Goal: Task Accomplishment & Management: Use online tool/utility

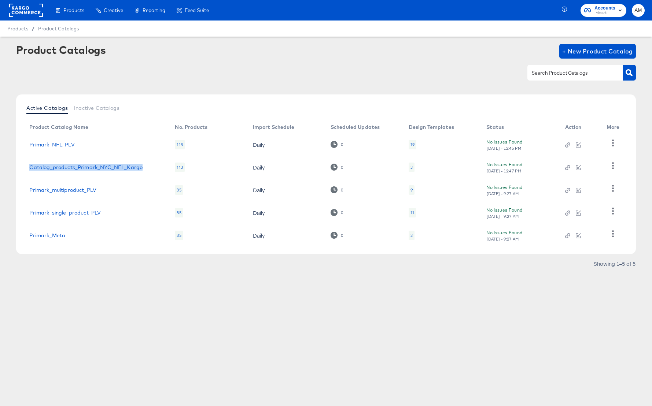
drag, startPoint x: 147, startPoint y: 167, endPoint x: 26, endPoint y: 166, distance: 120.5
click at [26, 166] on td "Catalog_products_Primark_NYC_NFL_Kargo" at bounding box center [95, 167] width 145 height 23
copy link "Catalog_products_Primark_NYC_NFL_Kargo"
click at [575, 49] on span "+ New Product Catalog" at bounding box center [597, 51] width 71 height 10
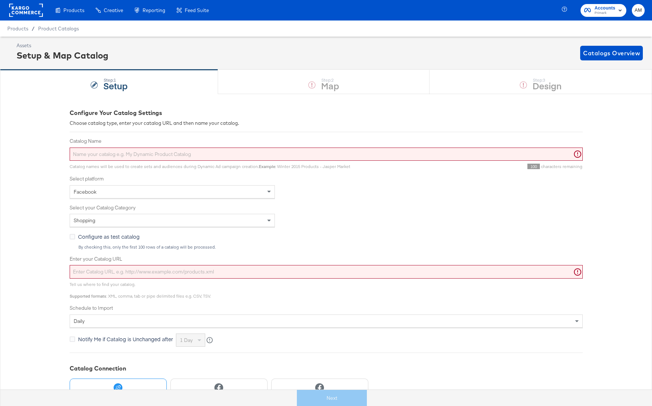
click at [154, 154] on input "Catalog Name" at bounding box center [326, 155] width 513 height 14
paste input "Catalog_products_Primark_NYC_NFL_Kargo"
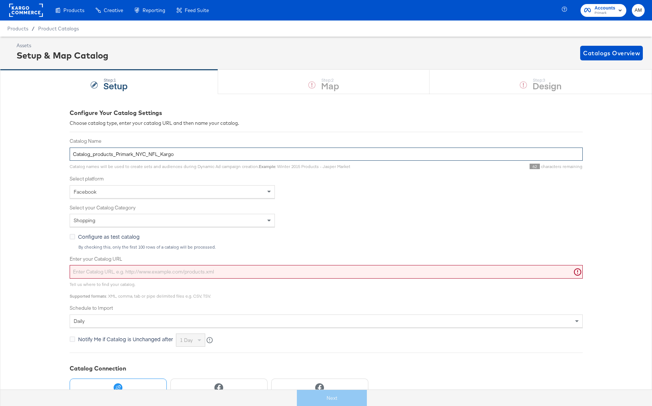
click at [159, 156] on input "Catalog_products_Primark_NYC_NFL_Kargo" at bounding box center [326, 155] width 513 height 14
type input "Catalog_products_Primark_NYC_NFL_NBA_Kargo_IBLI"
click at [120, 271] on input "Enter your Catalog URL" at bounding box center [326, 272] width 513 height 14
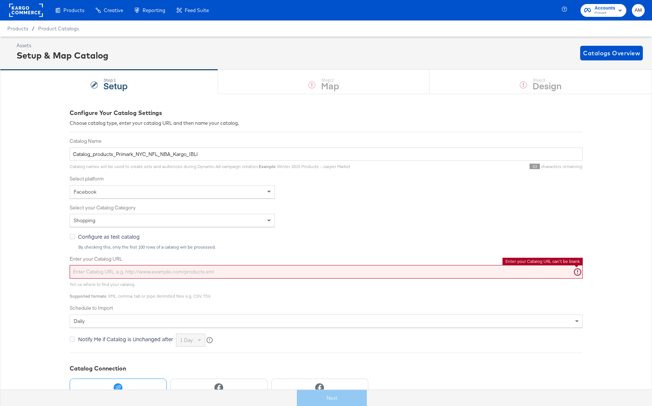
paste input "https://ace.stitcherads.com/exports/1455/facebook/local_inventory/facebook-loca…"
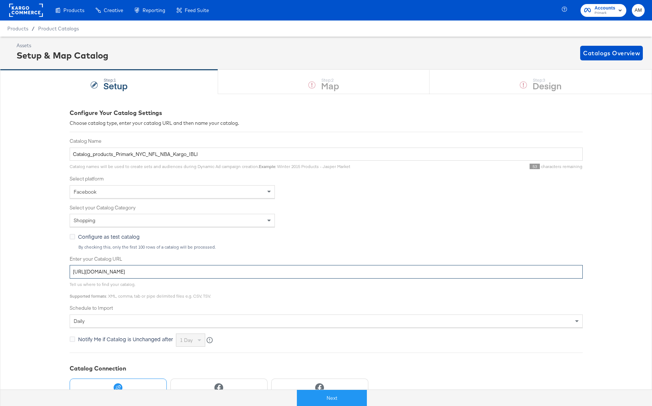
type input "https://ace.stitcherads.com/exports/1455/facebook/local_inventory/facebook-loca…"
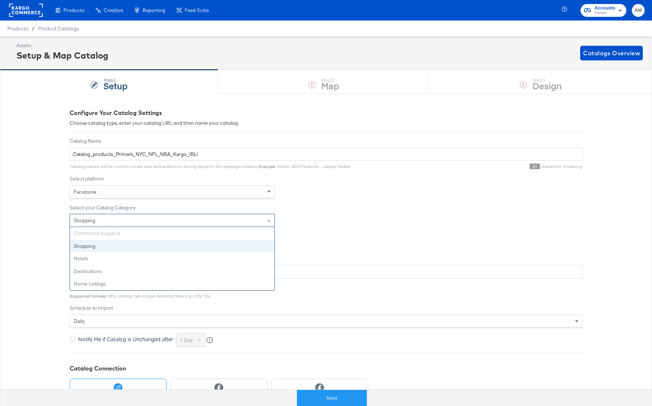
drag, startPoint x: 139, startPoint y: 221, endPoint x: 350, endPoint y: 211, distance: 210.9
click at [350, 211] on div "Select your Catalog Category Shopping Commerce (Legacy) Shopping Hotels Destina…" at bounding box center [326, 215] width 513 height 23
click at [325, 402] on button "Next" at bounding box center [332, 398] width 70 height 16
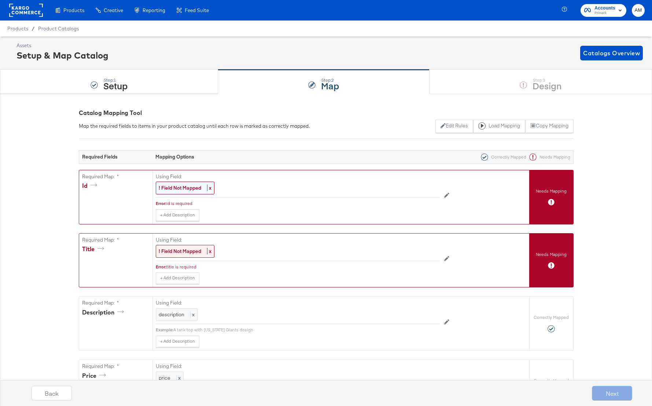
click at [177, 185] on strong "! Field Not Mapped" at bounding box center [180, 188] width 43 height 7
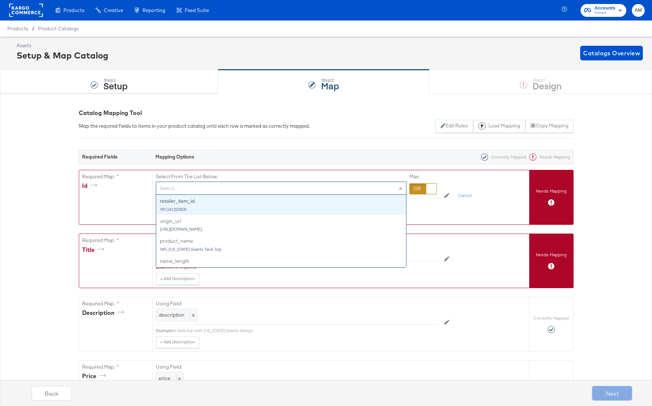
click at [178, 189] on div "Select..." at bounding box center [281, 188] width 250 height 12
type input "ret"
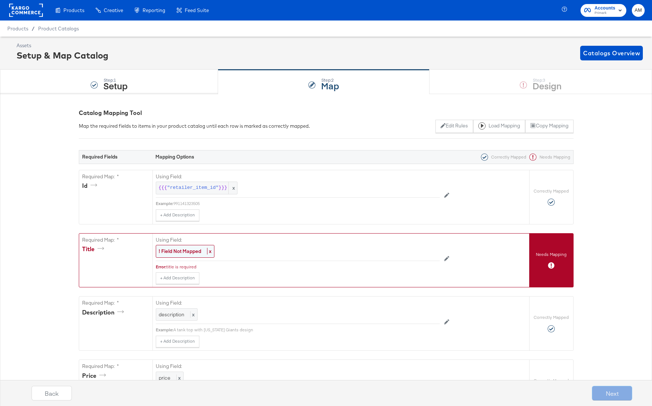
click at [185, 251] on strong "! Field Not Mapped" at bounding box center [180, 251] width 43 height 7
click at [185, 251] on div "Select..." at bounding box center [281, 251] width 250 height 12
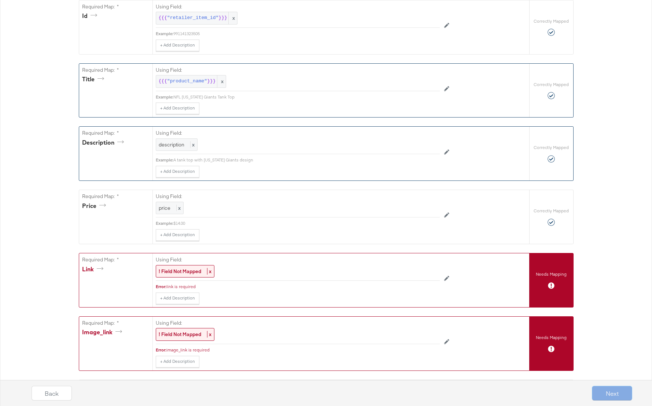
scroll to position [211, 0]
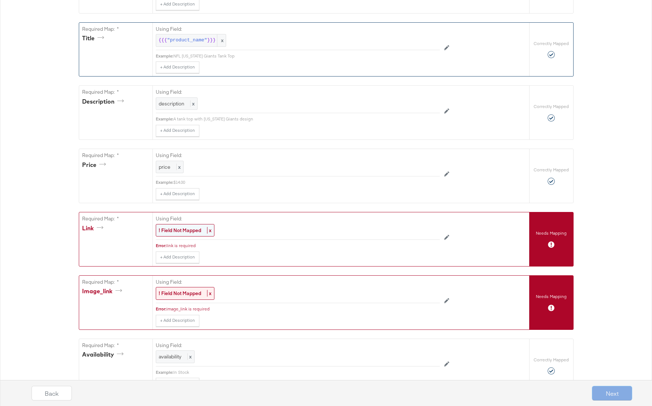
click at [176, 230] on strong "! Field Not Mapped" at bounding box center [180, 230] width 43 height 7
click at [190, 232] on div "Select..." at bounding box center [281, 231] width 250 height 12
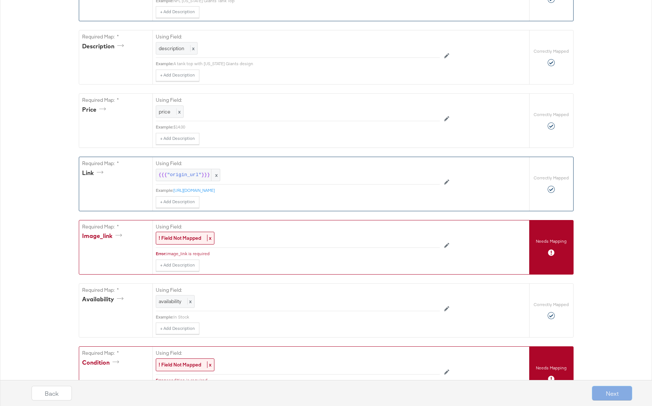
scroll to position [335, 0]
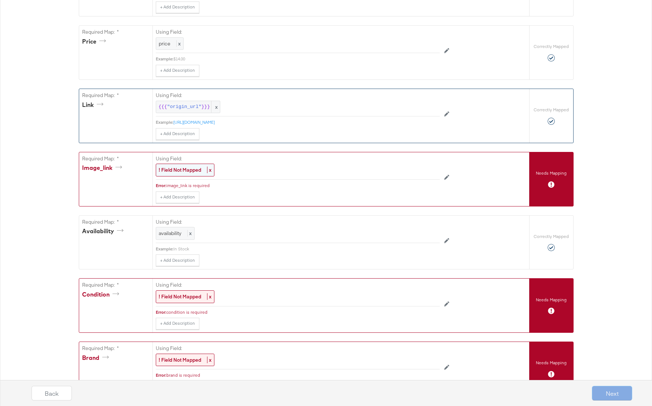
click at [179, 171] on strong "! Field Not Mapped" at bounding box center [180, 170] width 43 height 7
click at [203, 171] on div "Select..." at bounding box center [281, 170] width 250 height 12
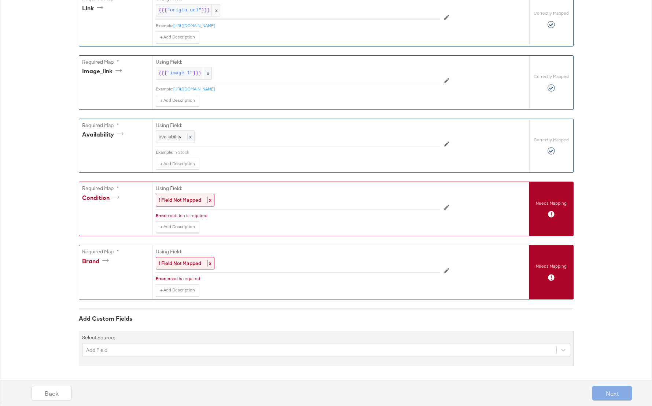
scroll to position [433, 0]
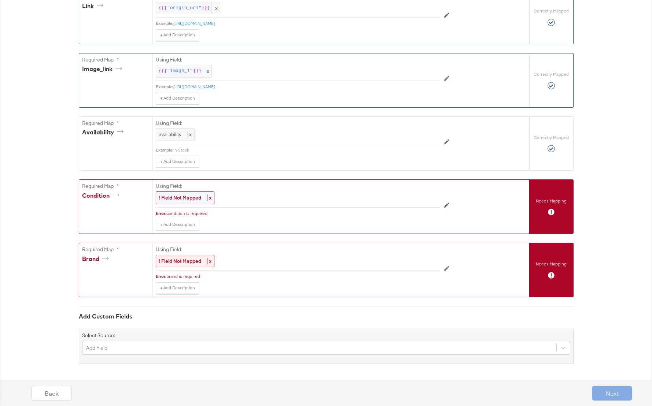
click at [184, 197] on strong "! Field Not Mapped" at bounding box center [180, 198] width 43 height 7
click at [420, 198] on div at bounding box center [422, 198] width 27 height 11
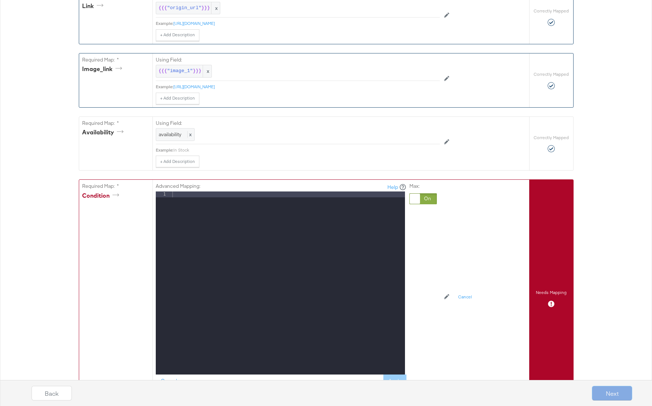
click at [215, 207] on div at bounding box center [288, 289] width 234 height 195
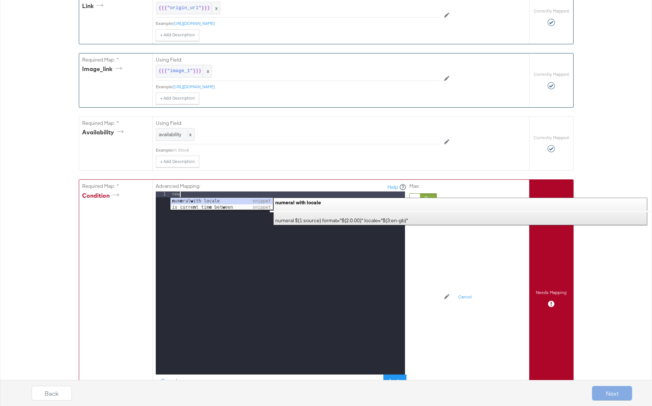
click at [229, 178] on div "Required Fields Mapping Options Correctly Mapped Needs Mapping Required Map: * …" at bounding box center [326, 126] width 495 height 843
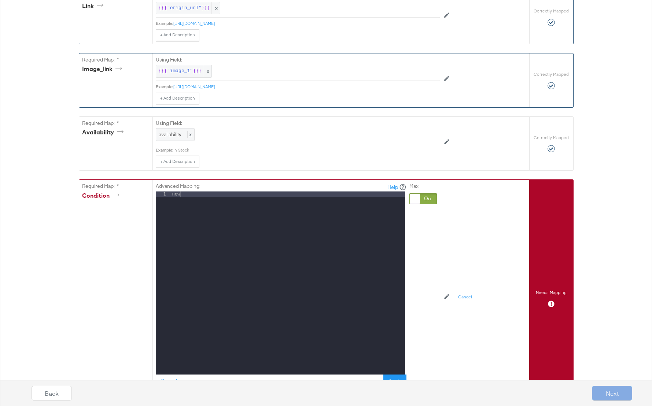
click at [397, 378] on div "Back Next" at bounding box center [332, 391] width 652 height 32
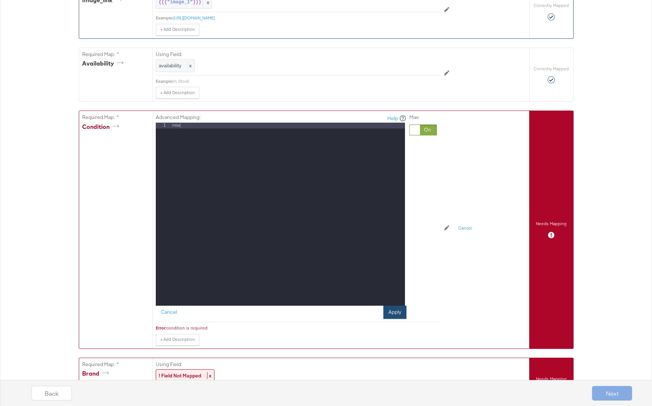
click at [393, 314] on button "Apply" at bounding box center [394, 312] width 23 height 13
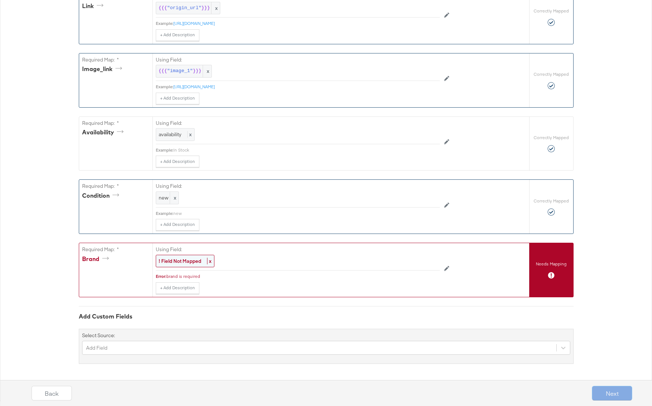
click at [194, 263] on strong "! Field Not Mapped" at bounding box center [180, 261] width 43 height 7
click at [399, 260] on span at bounding box center [401, 261] width 4 height 3
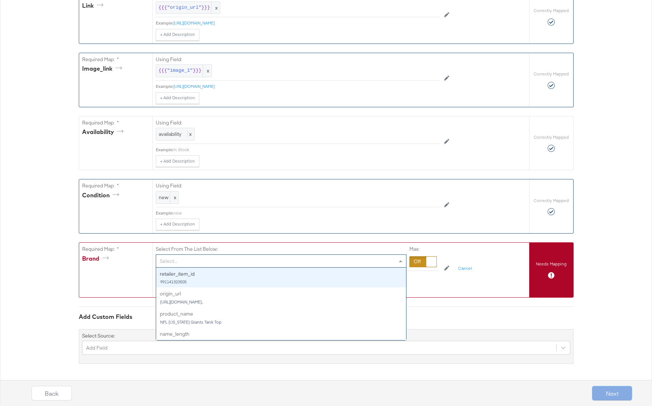
click at [411, 260] on div at bounding box center [422, 261] width 27 height 11
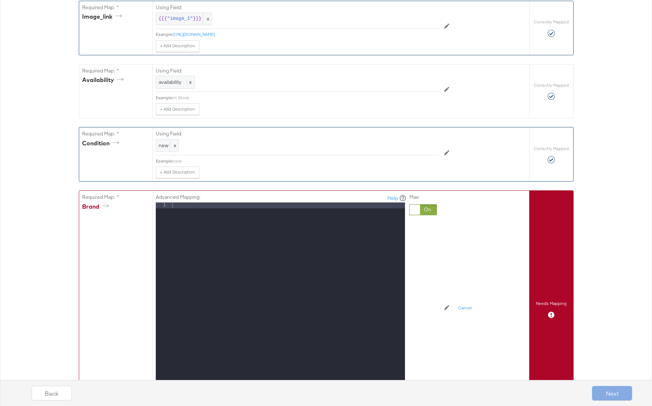
scroll to position [574, 0]
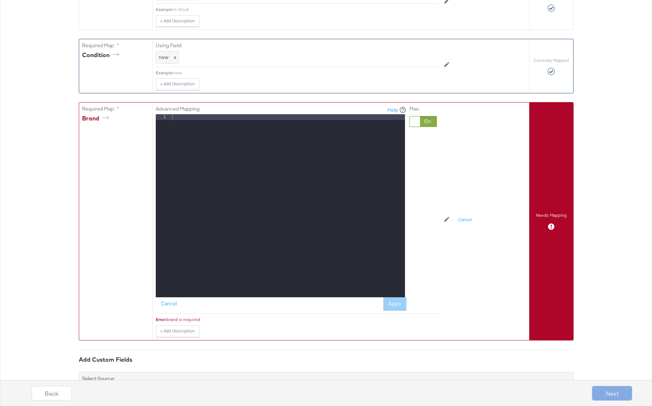
click at [319, 234] on div at bounding box center [288, 211] width 234 height 195
click at [389, 309] on button "Apply" at bounding box center [394, 304] width 23 height 13
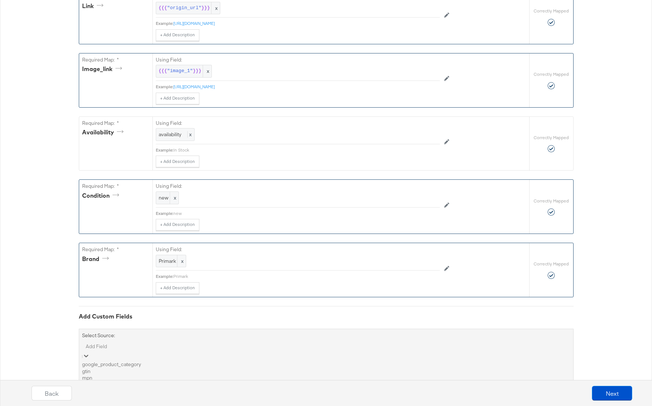
scroll to position [495, 0]
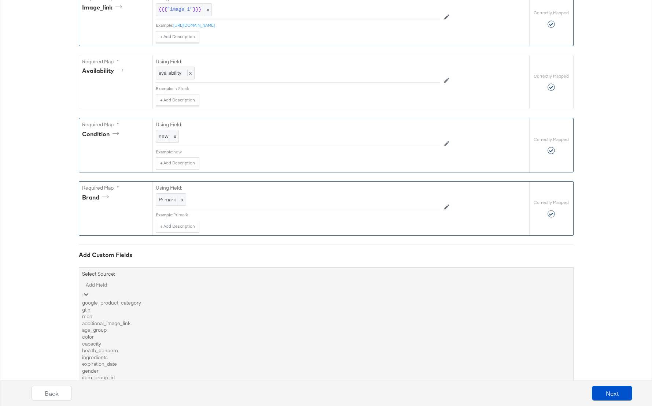
click at [151, 304] on div "google_product_category" at bounding box center [326, 303] width 488 height 7
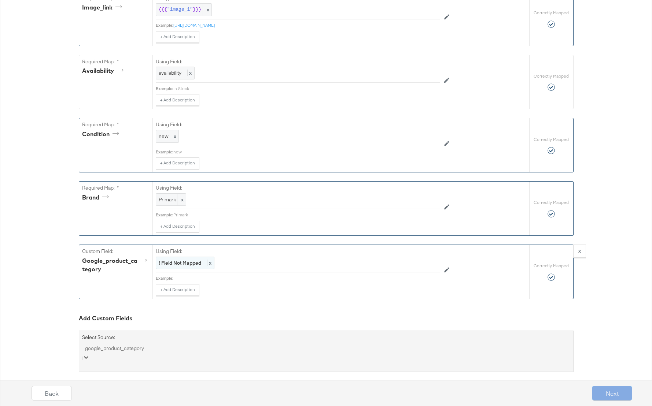
click at [175, 263] on strong "! Field Not Mapped" at bounding box center [180, 263] width 43 height 7
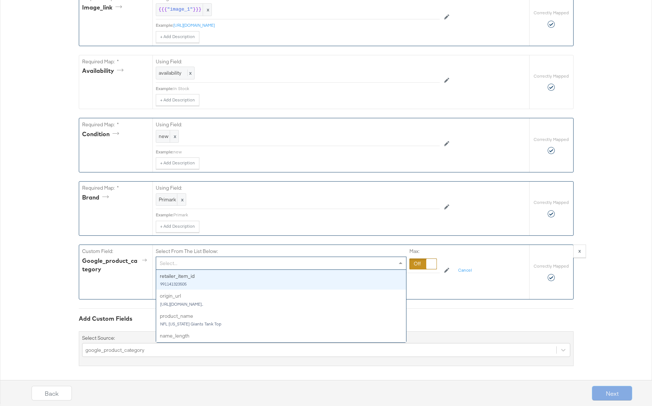
click at [175, 263] on div "Select..." at bounding box center [281, 263] width 250 height 12
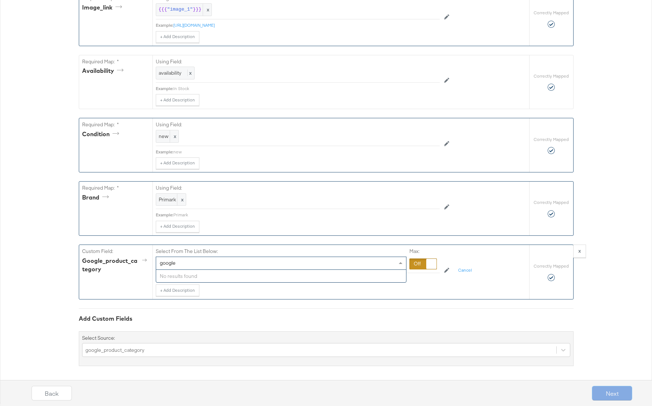
click at [167, 277] on div "No results found" at bounding box center [281, 276] width 250 height 13
type input "google"
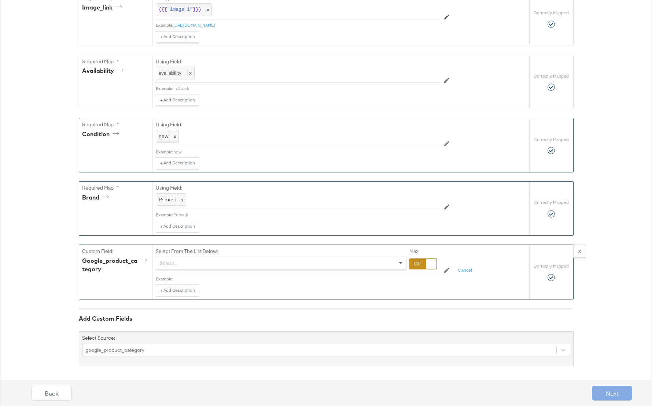
click at [217, 248] on label "Select From The List Below:" at bounding box center [187, 251] width 62 height 7
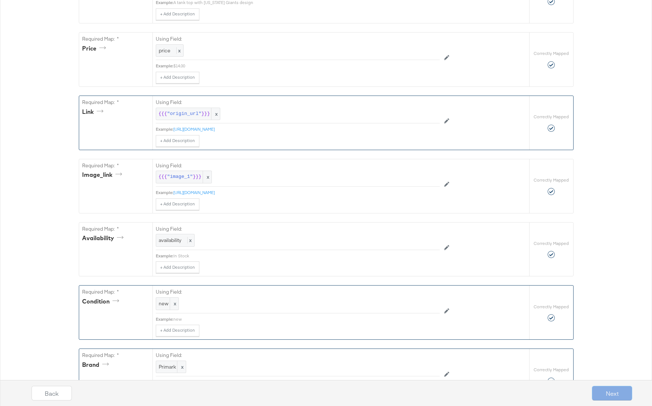
scroll to position [0, 0]
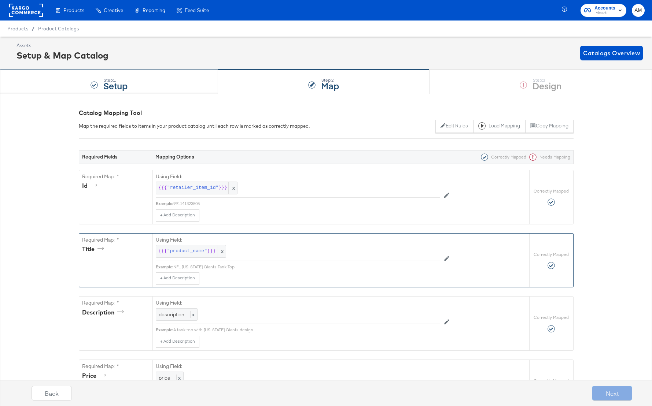
click at [122, 90] on strong "Setup" at bounding box center [115, 86] width 24 height 12
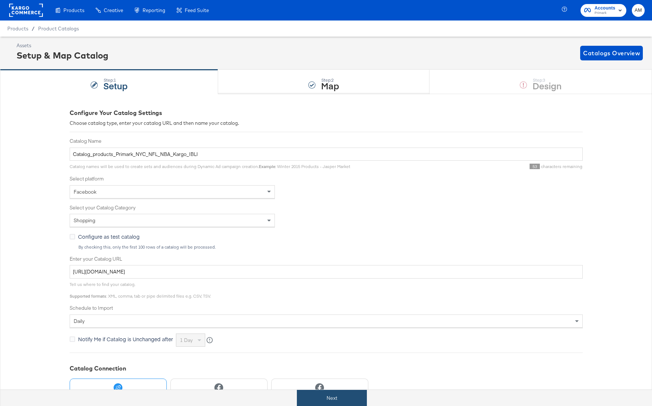
click at [337, 402] on button "Next" at bounding box center [332, 398] width 70 height 16
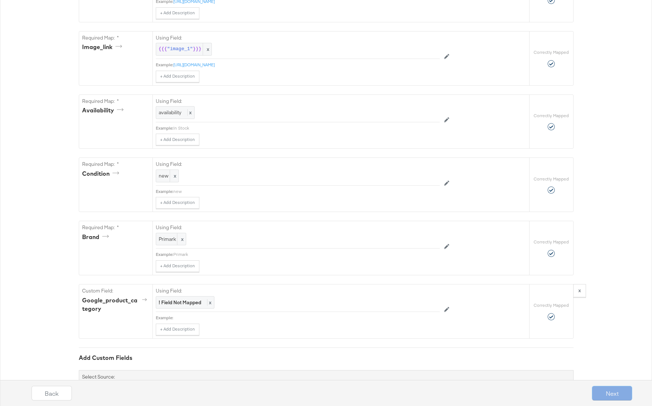
scroll to position [497, 0]
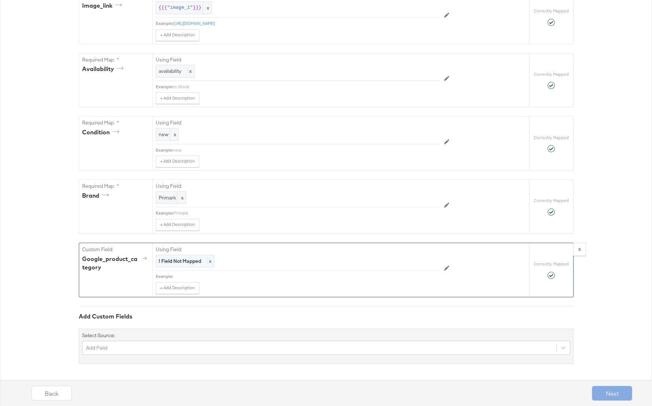
click at [184, 264] on strong "! Field Not Mapped" at bounding box center [180, 261] width 43 height 7
click at [184, 264] on div "Select..." at bounding box center [281, 261] width 250 height 12
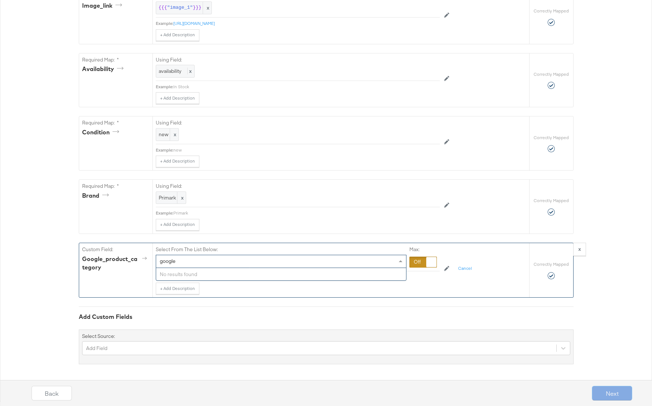
type input "google"
click at [202, 313] on div "Add Custom Fields Select Source: Add Field" at bounding box center [326, 336] width 495 height 58
click at [205, 262] on div "Select..." at bounding box center [281, 261] width 250 height 12
type input "google_product_category"
click at [419, 259] on div at bounding box center [422, 262] width 27 height 11
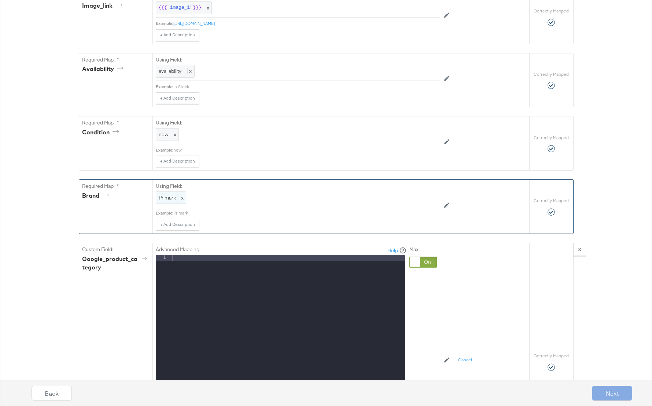
click at [172, 200] on span "Primark" at bounding box center [171, 198] width 25 height 7
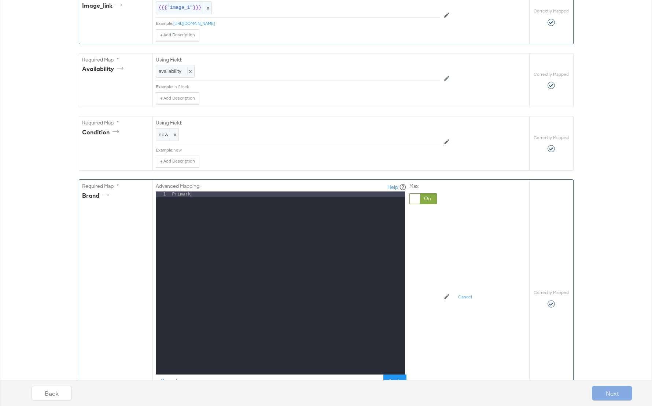
click at [173, 6] on span ""image_1"" at bounding box center [180, 7] width 26 height 7
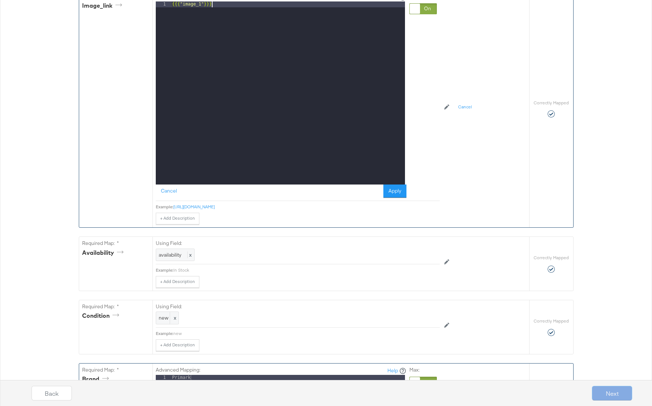
drag, startPoint x: 218, startPoint y: 8, endPoint x: 139, endPoint y: 7, distance: 79.1
click at [139, 7] on div "Required Map: * image_link Advanced Mapping: Help 1 {{{ "image_1" }}} XXXXXXXXX…" at bounding box center [304, 108] width 450 height 237
click at [389, 193] on button "Apply" at bounding box center [394, 191] width 23 height 13
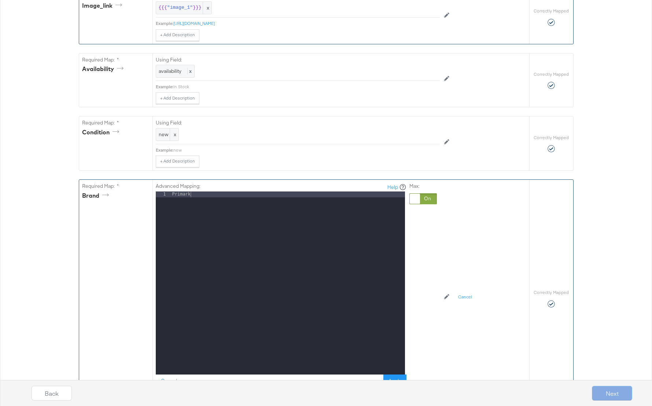
click at [471, 267] on div "Advanced Mapping: Help 1 Primark XXXXXXXXXXXXXXXXXXXXXXXXXXXXXXXXXXXXXXXXXXXXXX…" at bounding box center [316, 297] width 321 height 234
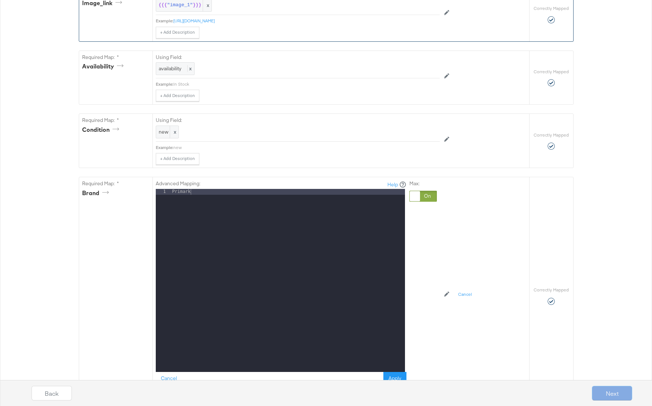
scroll to position [500, 0]
click at [399, 375] on div "Back Next" at bounding box center [332, 391] width 652 height 32
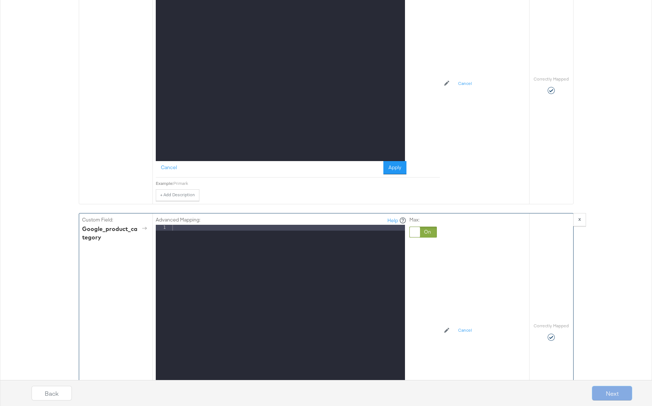
drag, startPoint x: 387, startPoint y: 166, endPoint x: 433, endPoint y: 237, distance: 84.9
click at [387, 166] on button "Apply" at bounding box center [394, 167] width 23 height 13
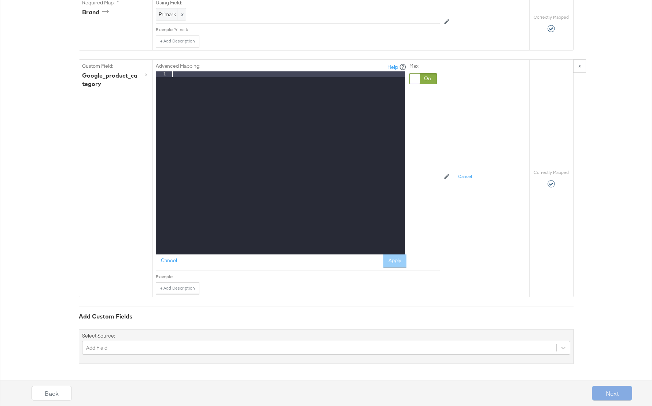
click at [183, 73] on div at bounding box center [288, 168] width 234 height 195
paste textarea
drag, startPoint x: 182, startPoint y: 75, endPoint x: 200, endPoint y: 77, distance: 17.6
click at [200, 77] on div "{{{ "image_1" }}}" at bounding box center [288, 168] width 234 height 195
click at [395, 261] on button "Apply" at bounding box center [394, 261] width 23 height 13
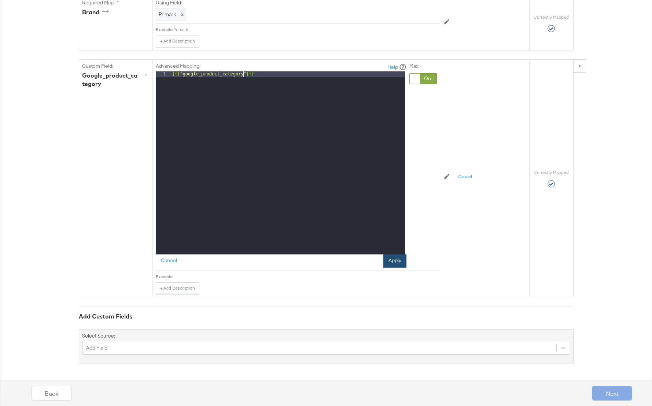
scroll to position [497, 0]
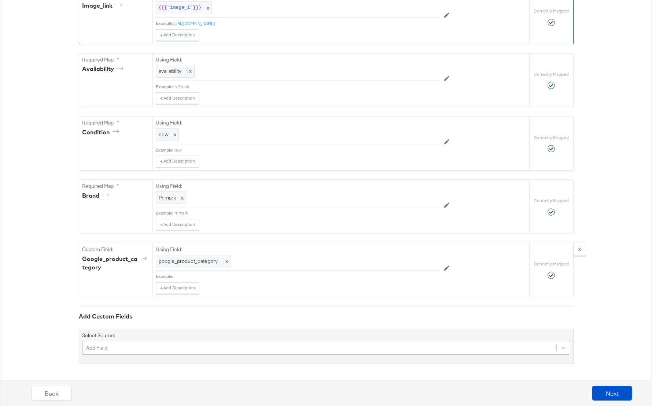
click at [128, 351] on div "Add Field" at bounding box center [326, 348] width 488 height 14
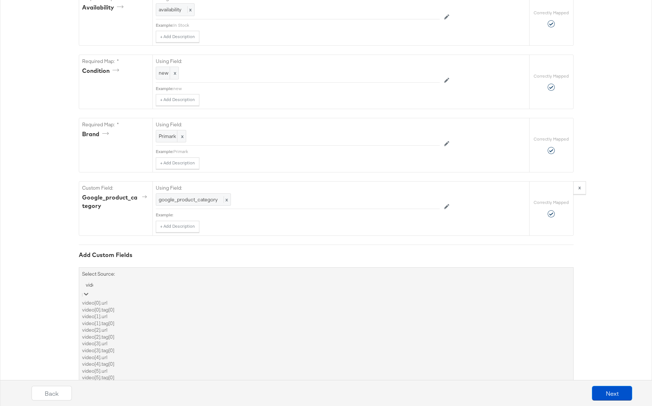
type input "video"
click at [96, 306] on div "video[0].url" at bounding box center [326, 303] width 488 height 7
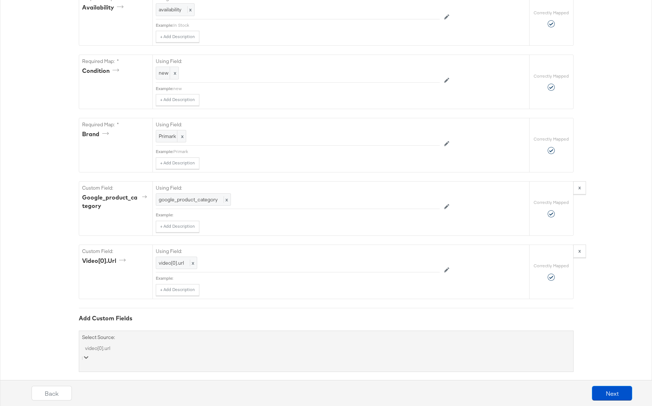
click at [122, 351] on div "option video[0].url, selected. Select is focused ,type to refine list, press Do…" at bounding box center [326, 353] width 488 height 20
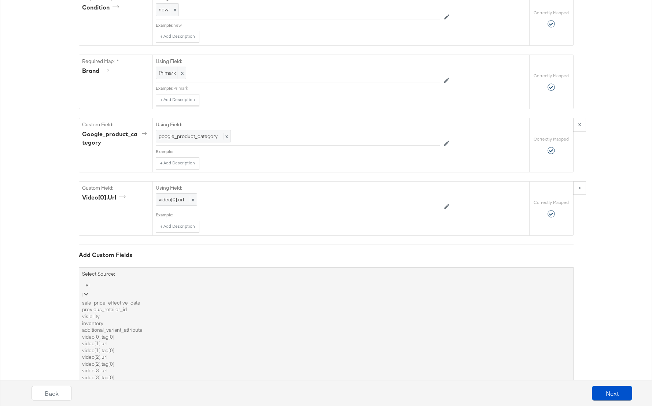
type input "vid"
click at [111, 304] on div "video[0].tag[0]" at bounding box center [326, 303] width 488 height 7
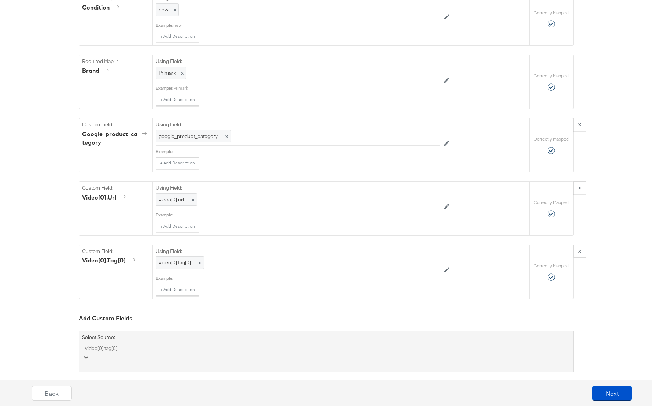
click at [126, 351] on div "option video[0].tag[0], selected. Select is focused ,type to refine list, press…" at bounding box center [326, 353] width 488 height 20
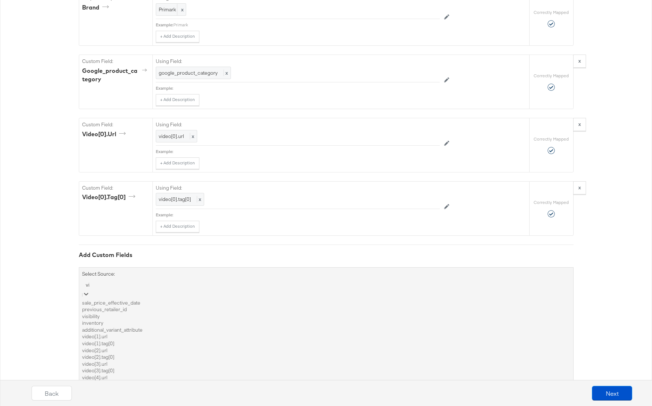
type input "vid"
drag, startPoint x: 108, startPoint y: 307, endPoint x: 121, endPoint y: 321, distance: 18.7
click at [108, 307] on div "video[1].url" at bounding box center [326, 303] width 488 height 7
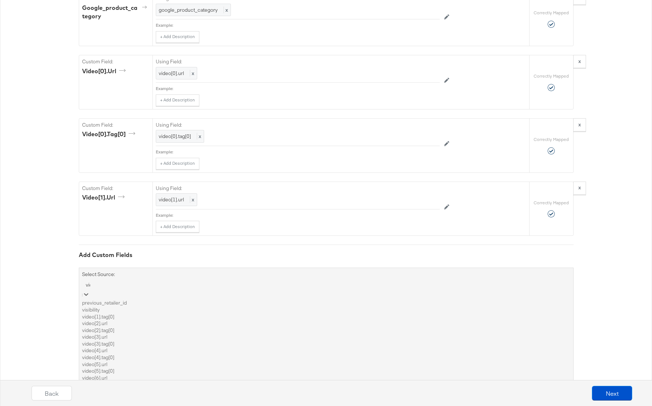
type input "vide"
click at [121, 305] on div "video[1].tag[0]" at bounding box center [326, 303] width 488 height 7
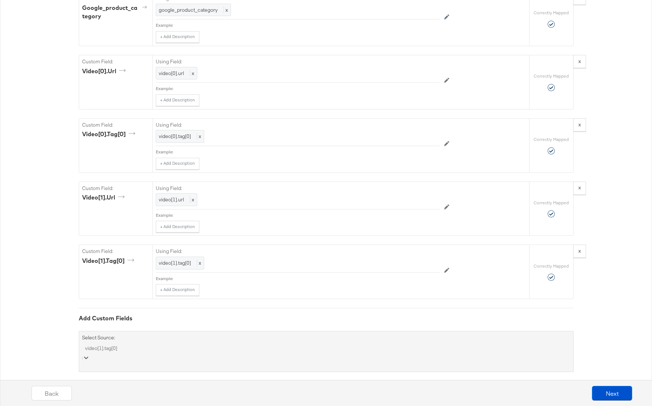
click at [136, 350] on div "option video[1].tag[0], selected. Select is focused ,type to refine list, press…" at bounding box center [326, 353] width 488 height 20
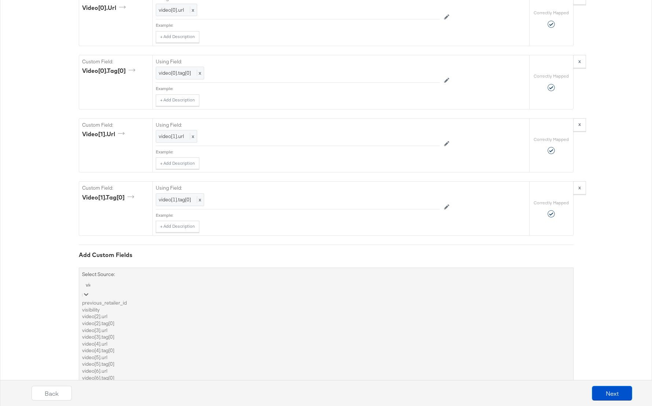
type input "vide"
click at [104, 305] on div "video[2].url" at bounding box center [326, 303] width 488 height 7
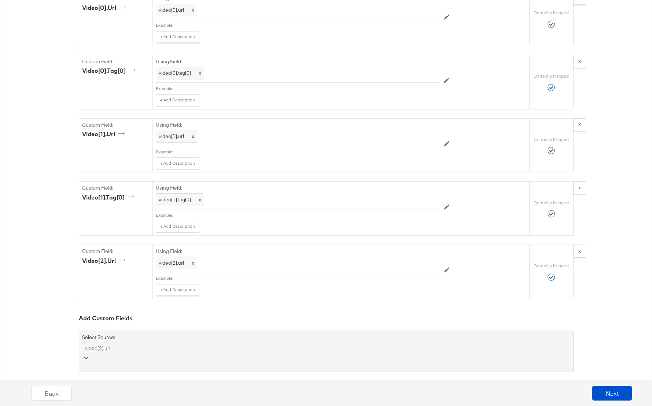
click at [131, 346] on div "option video[2].url, selected. Select is focused ,type to refine list, press Do…" at bounding box center [326, 353] width 488 height 20
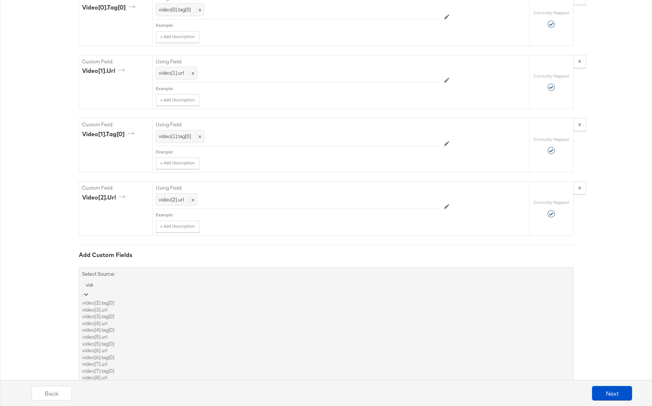
type input "video"
click at [111, 306] on div "video[2].tag[0]" at bounding box center [326, 303] width 488 height 7
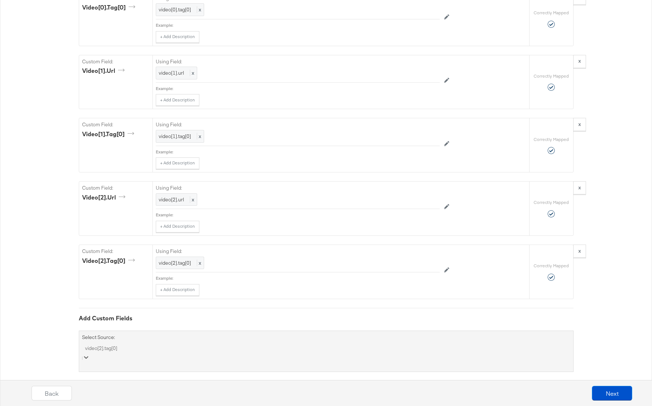
click at [122, 352] on div "option video[2].tag[0], selected. Select is focused ,type to refine list, press…" at bounding box center [326, 353] width 488 height 20
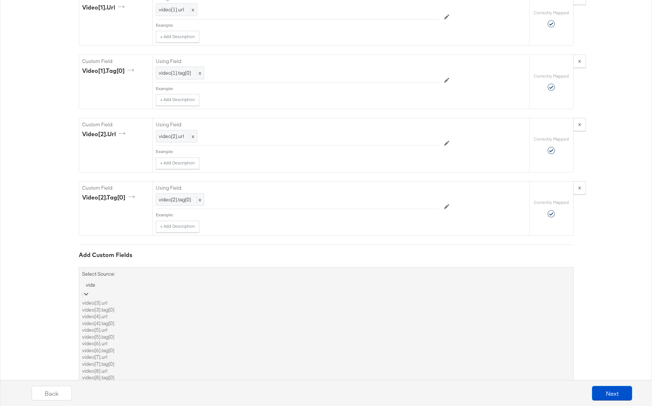
type input "video"
click at [102, 305] on div "video[3].url" at bounding box center [326, 303] width 488 height 7
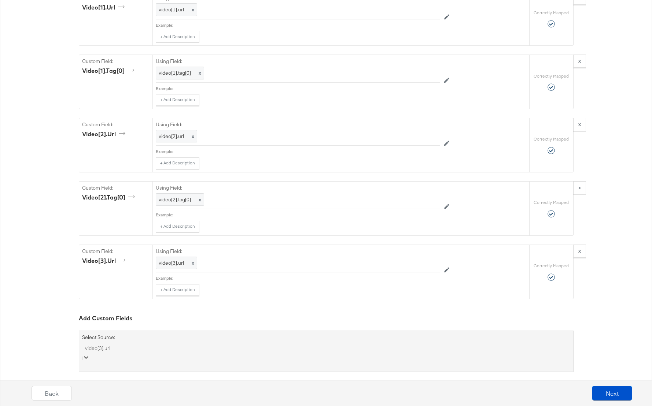
click at [121, 354] on div "option video[3].url, selected. Select is focused ,type to refine list, press Do…" at bounding box center [326, 353] width 488 height 20
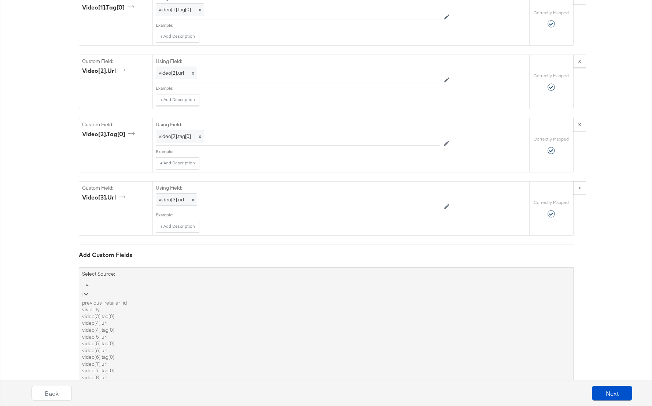
type input "video"
click at [114, 304] on div "video[3].tag[0]" at bounding box center [326, 303] width 488 height 7
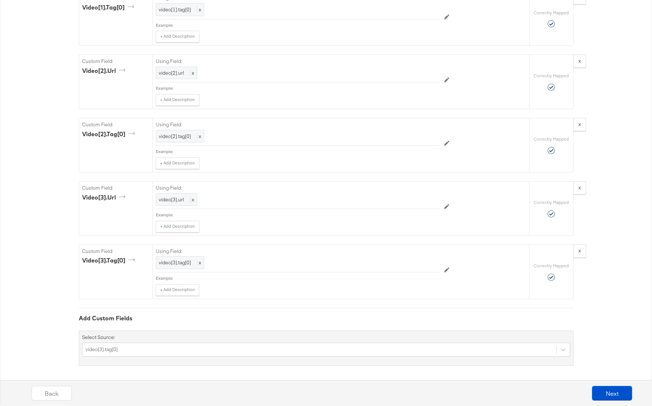
click at [259, 322] on div "Add Custom Fields" at bounding box center [326, 318] width 495 height 8
click at [152, 351] on div "video[3].tag[0]" at bounding box center [326, 350] width 488 height 14
click at [612, 393] on button "Next" at bounding box center [612, 393] width 40 height 15
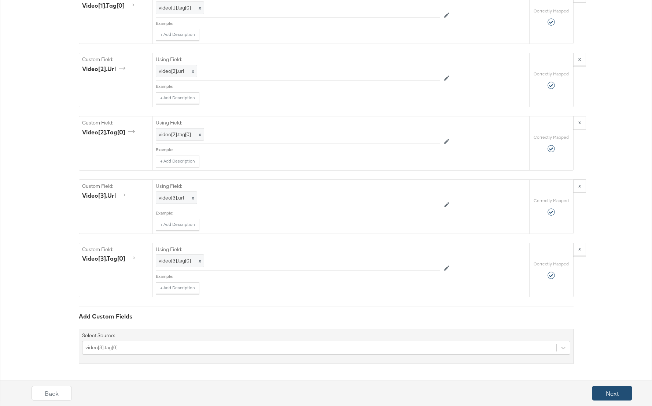
scroll to position [0, 0]
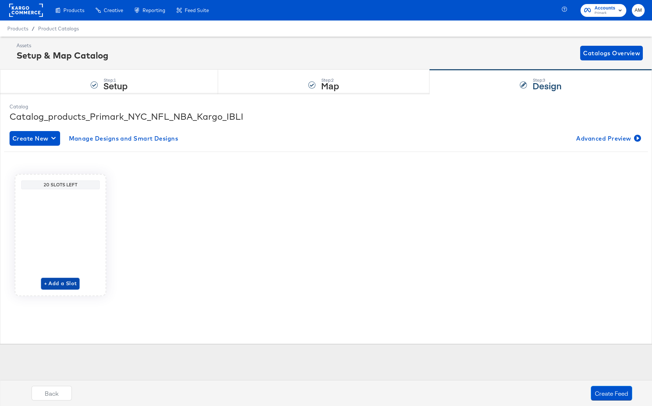
click at [61, 285] on span "+ Add a Slot" at bounding box center [60, 283] width 33 height 9
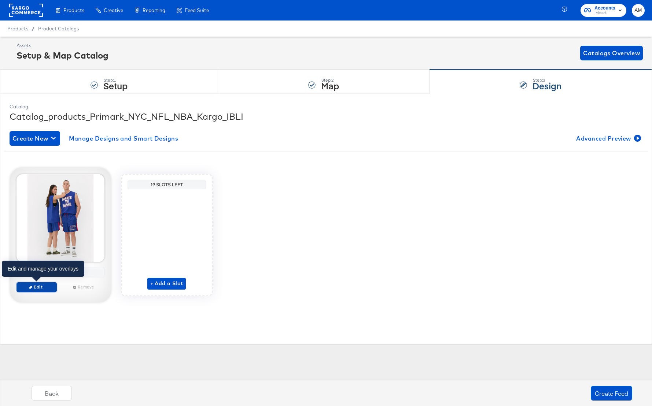
click at [42, 285] on span "Edit" at bounding box center [36, 286] width 34 height 5
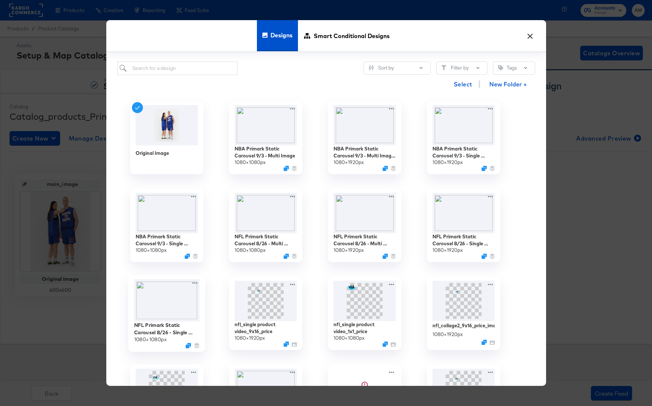
click at [157, 311] on img at bounding box center [167, 300] width 66 height 43
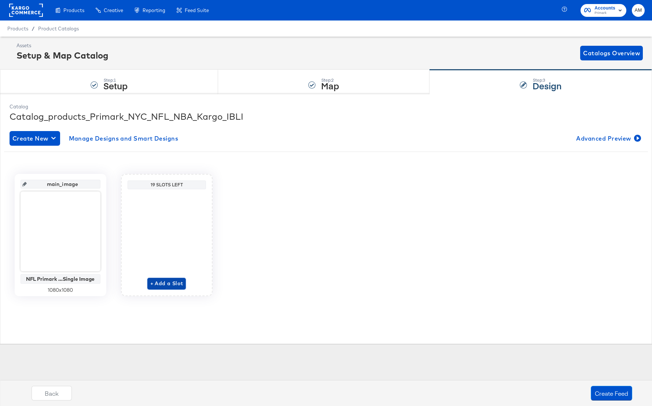
click at [158, 283] on span "+ Add a Slot" at bounding box center [166, 283] width 33 height 9
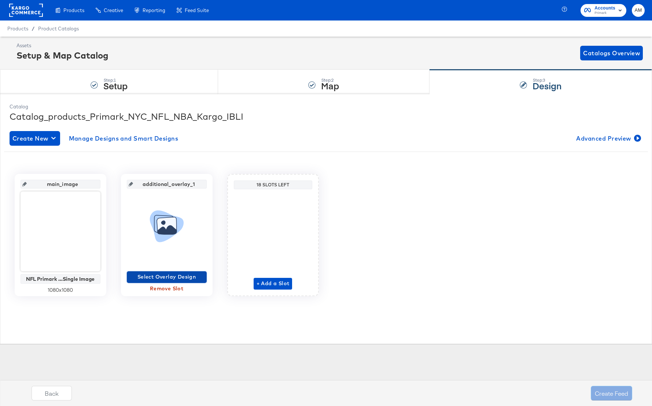
click at [162, 277] on span "Select Overlay Design" at bounding box center [167, 277] width 74 height 9
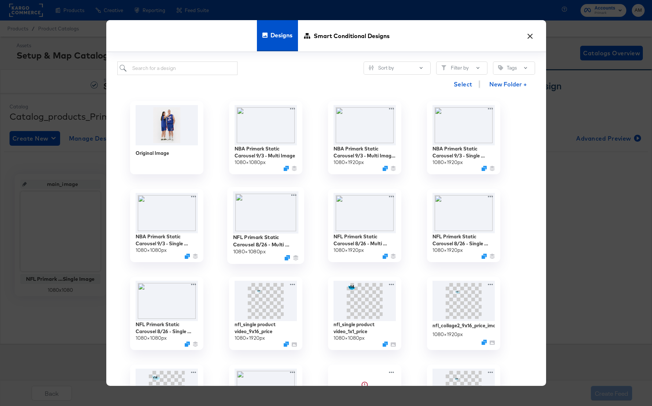
click at [277, 221] on img at bounding box center [266, 212] width 66 height 43
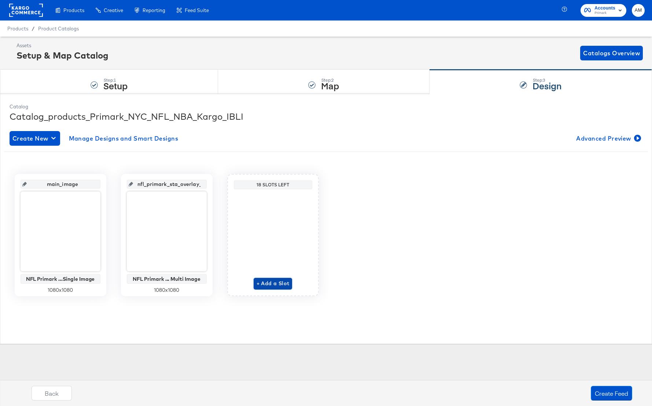
click at [266, 284] on span "+ Add a Slot" at bounding box center [272, 283] width 33 height 9
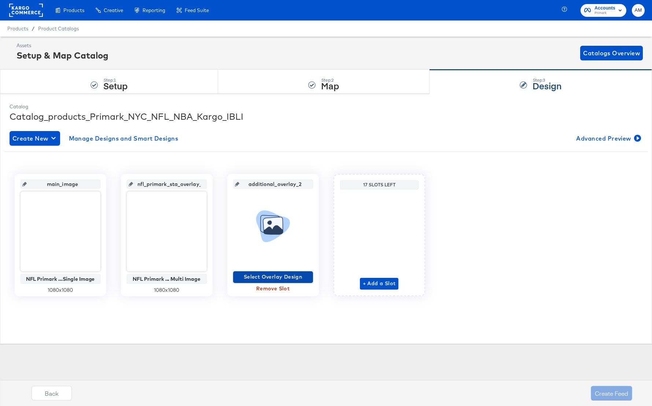
click at [277, 275] on span "Select Overlay Design" at bounding box center [273, 277] width 74 height 9
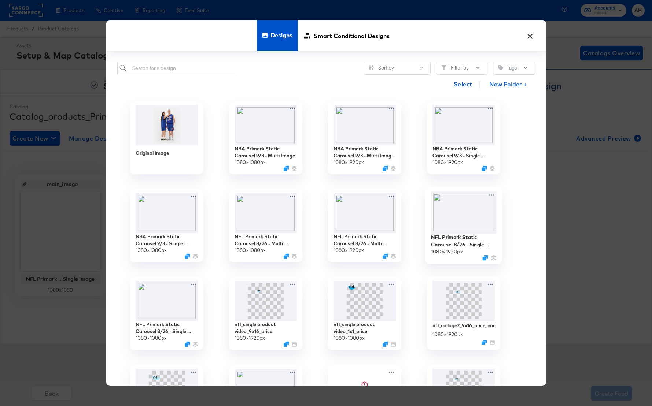
click at [462, 218] on img at bounding box center [463, 212] width 66 height 43
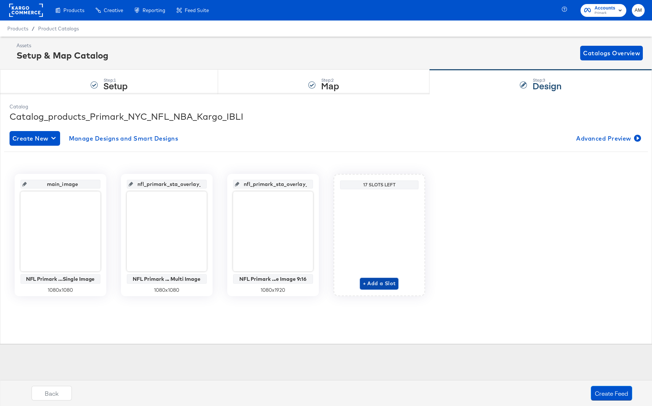
click at [373, 284] on span "+ Add a Slot" at bounding box center [379, 283] width 33 height 9
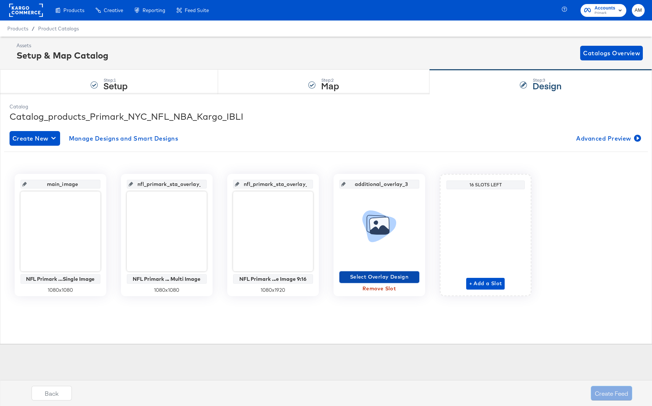
click at [377, 280] on span "Select Overlay Design" at bounding box center [379, 277] width 74 height 9
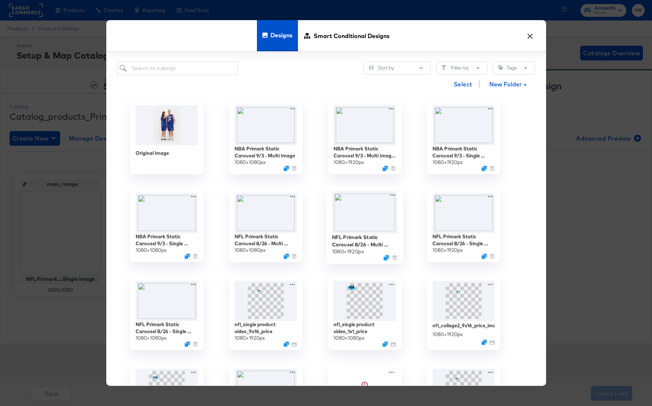
click at [376, 215] on img at bounding box center [365, 212] width 66 height 43
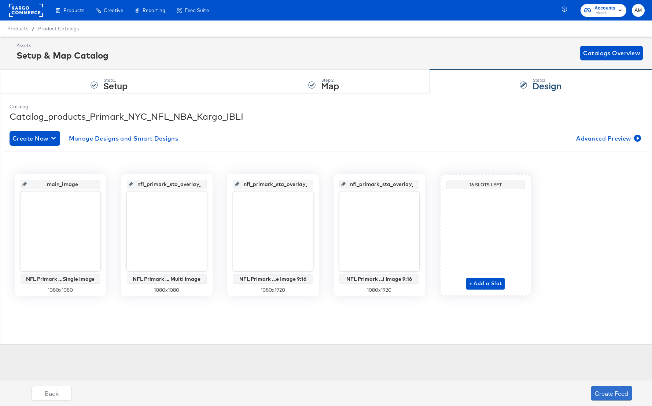
click at [610, 395] on button "Create Feed" at bounding box center [611, 393] width 41 height 15
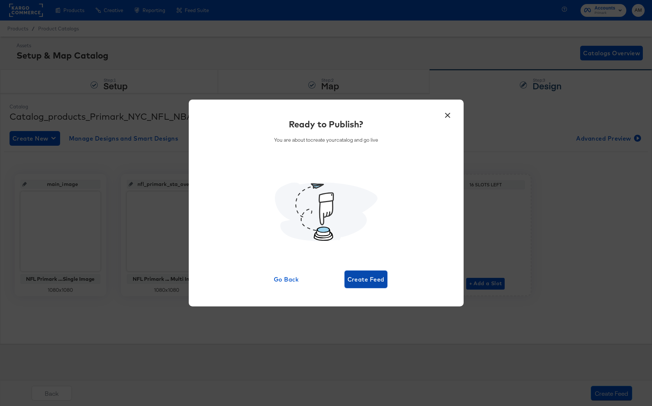
click at [358, 278] on span "Create Feed" at bounding box center [365, 279] width 37 height 10
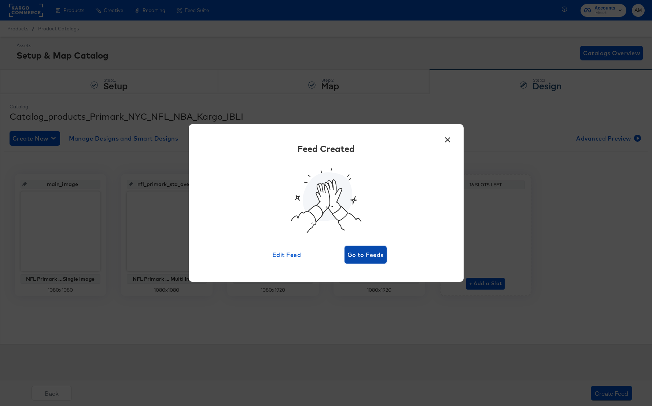
click at [356, 254] on span "Go to Feeds" at bounding box center [365, 255] width 36 height 10
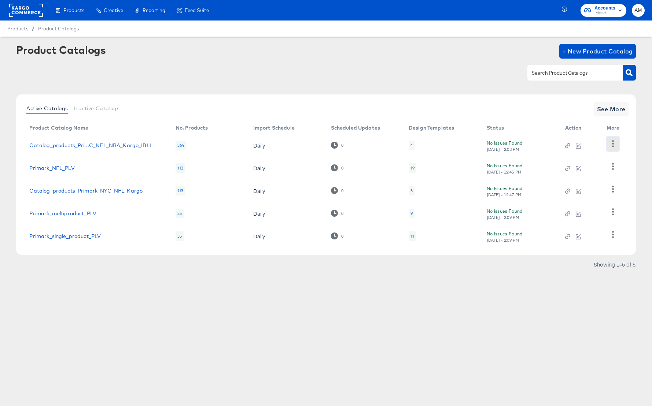
click at [613, 145] on icon "button" at bounding box center [612, 143] width 7 height 7
click at [590, 173] on div "HUD Checks (Internal)" at bounding box center [582, 171] width 73 height 12
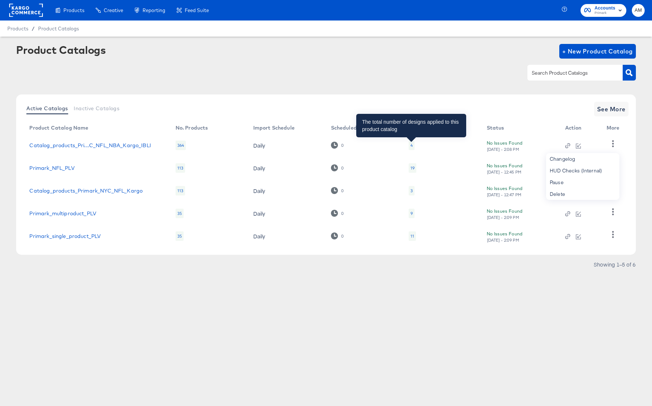
click at [410, 146] on div "4" at bounding box center [411, 146] width 2 height 6
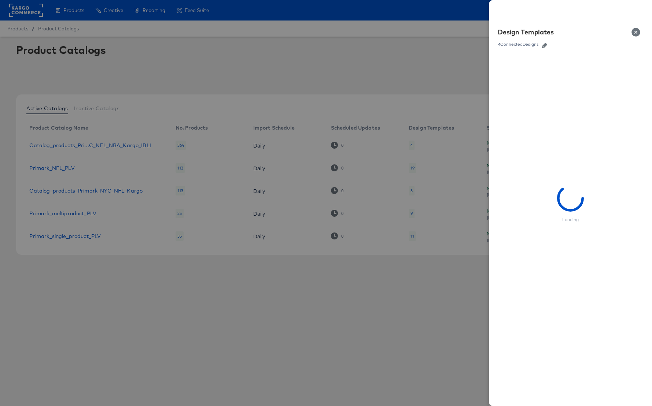
click at [543, 45] on icon "button" at bounding box center [544, 45] width 5 height 5
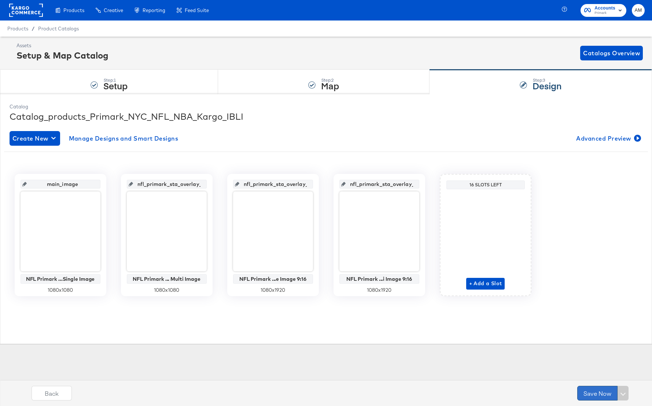
click at [591, 393] on button "Save Now" at bounding box center [597, 393] width 40 height 15
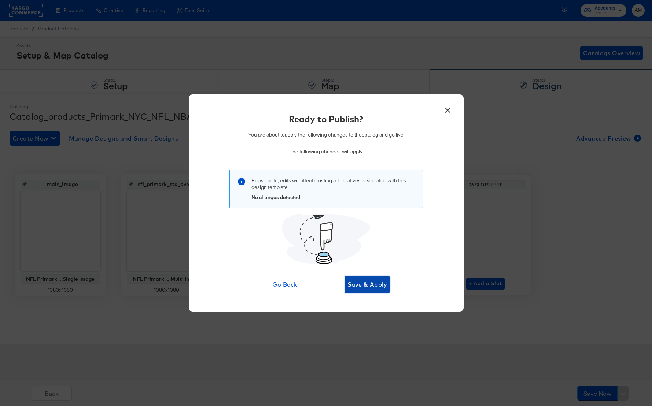
click at [361, 282] on span "Save & Apply" at bounding box center [367, 285] width 40 height 10
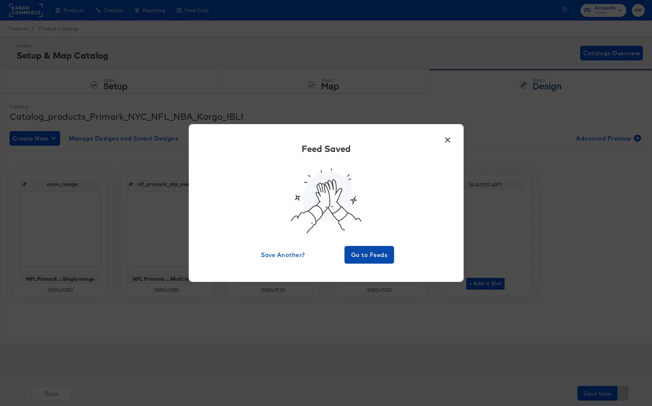
click at [361, 252] on span "Go to Feeds" at bounding box center [369, 255] width 44 height 10
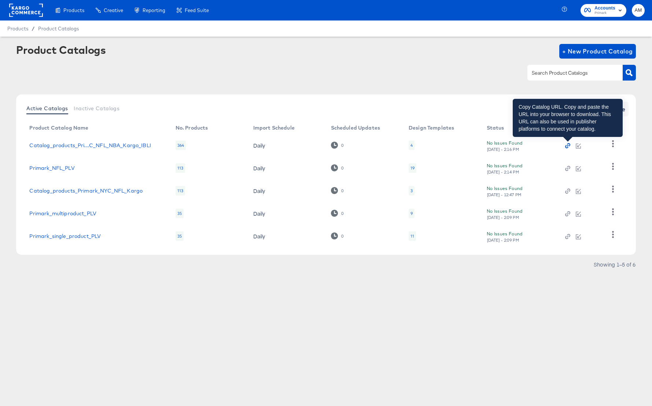
click at [568, 147] on icon "button" at bounding box center [567, 145] width 5 height 5
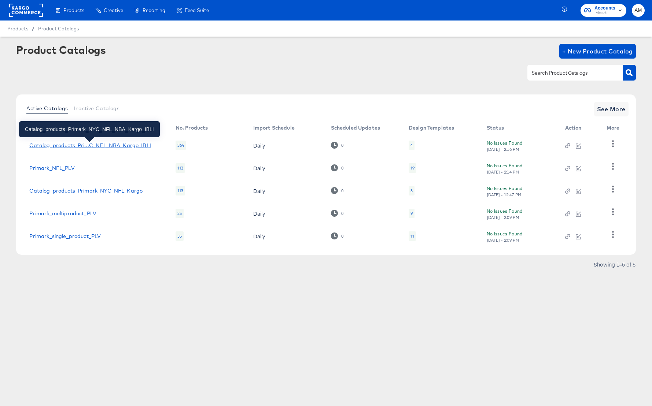
click at [101, 145] on div "Catalog_products_Pri...C_NFL_NBA_Kargo_IBLI" at bounding box center [89, 146] width 121 height 6
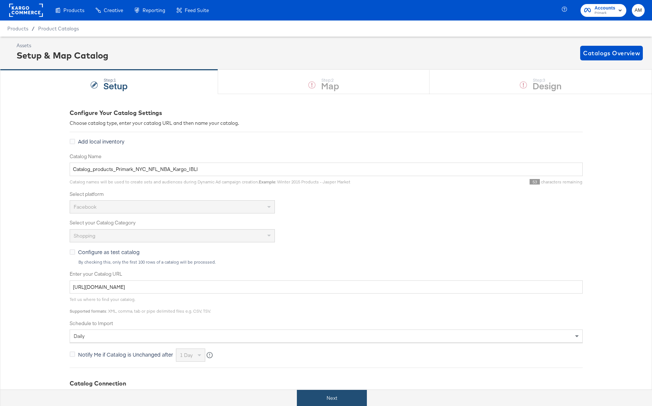
click at [325, 398] on button "Next" at bounding box center [332, 398] width 70 height 16
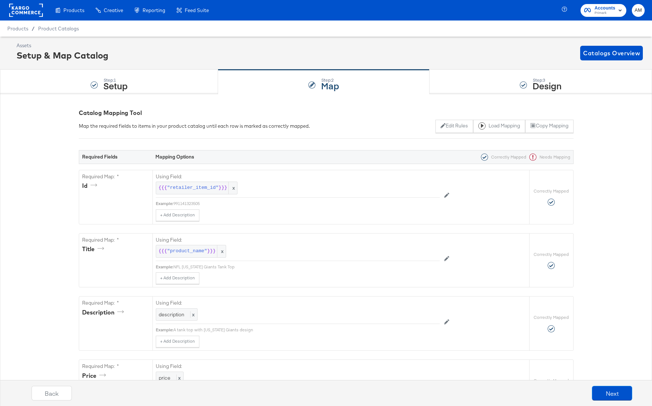
click at [18, 26] on span "Products" at bounding box center [17, 29] width 21 height 6
click at [52, 30] on span "Product Catalogs" at bounding box center [58, 29] width 41 height 6
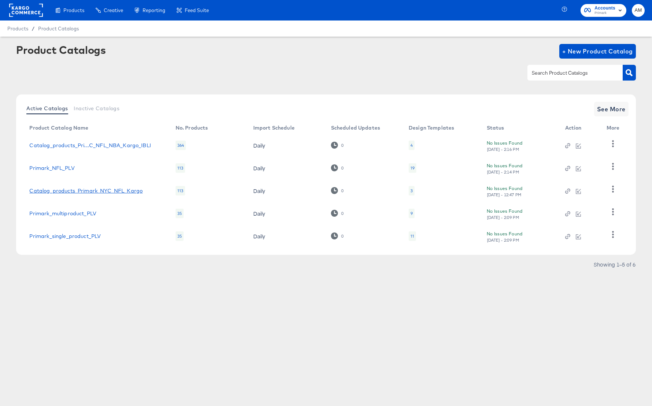
click at [60, 193] on link "Catalog_products_Primark_NYC_NFL_Kargo" at bounding box center [85, 191] width 113 height 6
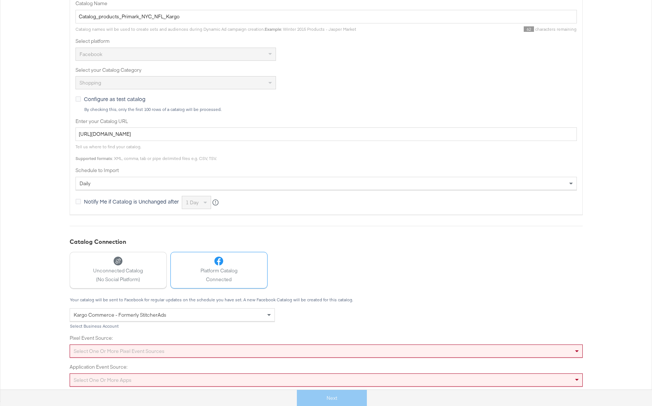
scroll to position [197, 0]
click at [137, 350] on div "Select one or more pixel event sources" at bounding box center [326, 350] width 513 height 13
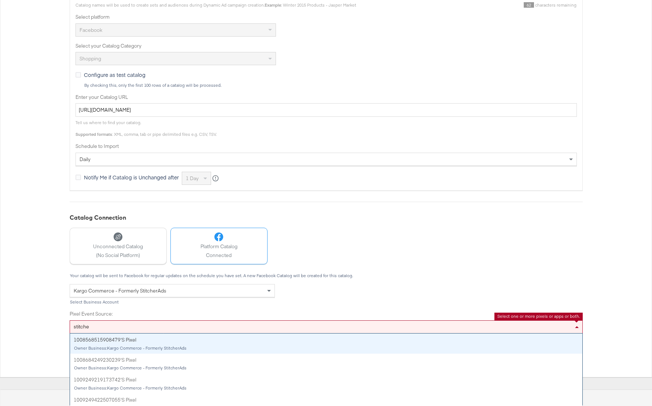
type input "stitcher"
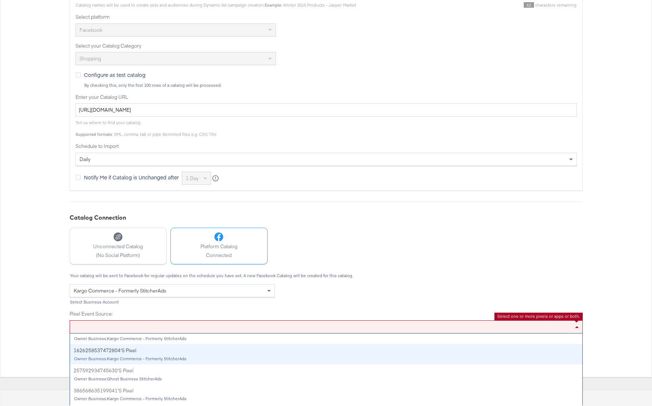
scroll to position [173, 0]
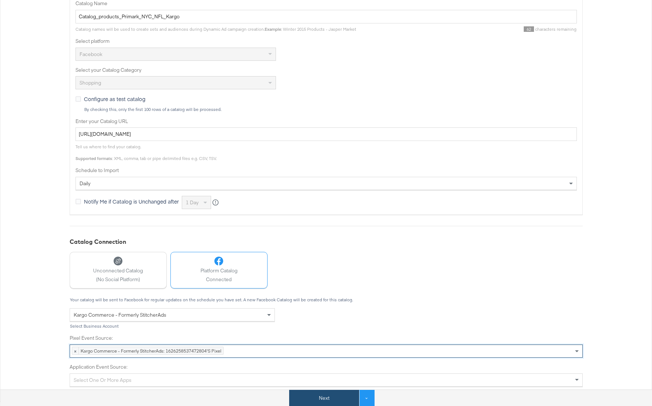
click at [310, 400] on button "Next" at bounding box center [324, 398] width 70 height 16
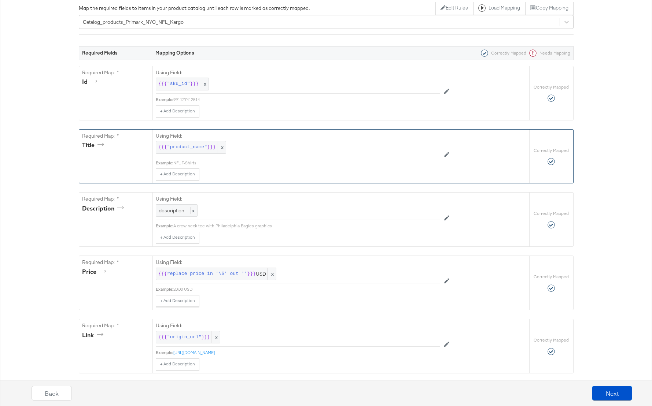
scroll to position [148, 0]
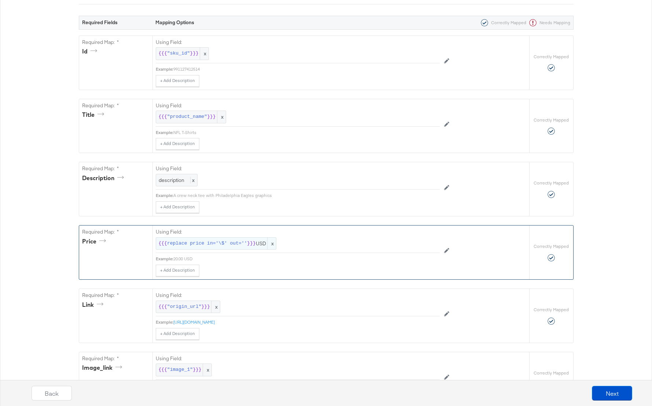
click at [222, 241] on span "replace price in='\$' out=''" at bounding box center [207, 243] width 80 height 7
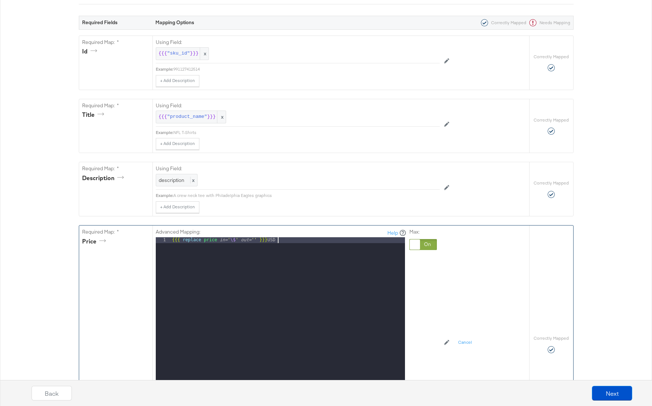
drag, startPoint x: 169, startPoint y: 240, endPoint x: 296, endPoint y: 240, distance: 127.1
click at [296, 240] on div "1 {{{ replace price in= ' \$ ' out= '' }}} USD XXXXXXXXXXXXXXXXXXXXXXXXXXXXXXXX…" at bounding box center [280, 328] width 249 height 183
drag, startPoint x: 293, startPoint y: 240, endPoint x: 132, endPoint y: 232, distance: 161.4
click at [132, 232] on div "Required Map: * price Advanced Mapping: Help 1 {{{ replace price in= ' \$ ' out…" at bounding box center [304, 344] width 450 height 237
click at [457, 309] on div "Advanced Mapping: Help 1 {{{ replace price in= ' \$ ' out= '' }}} USD XXXXXXXXX…" at bounding box center [316, 343] width 321 height 234
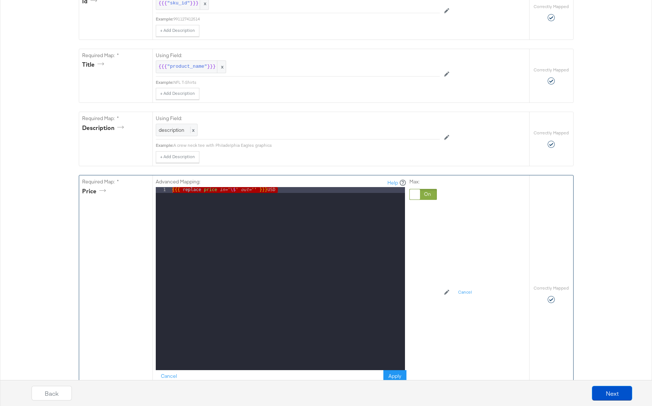
scroll to position [216, 0]
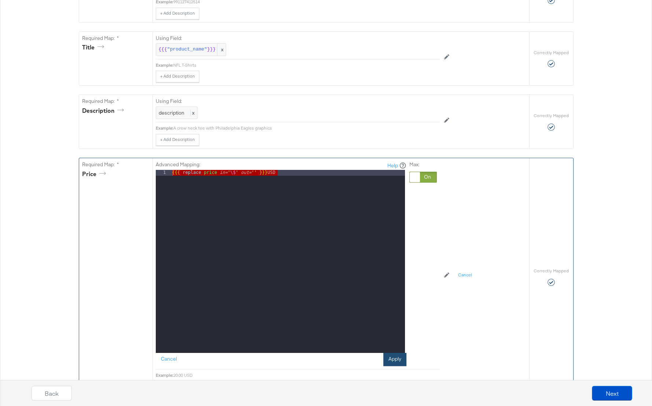
click at [401, 358] on button "Apply" at bounding box center [394, 359] width 23 height 13
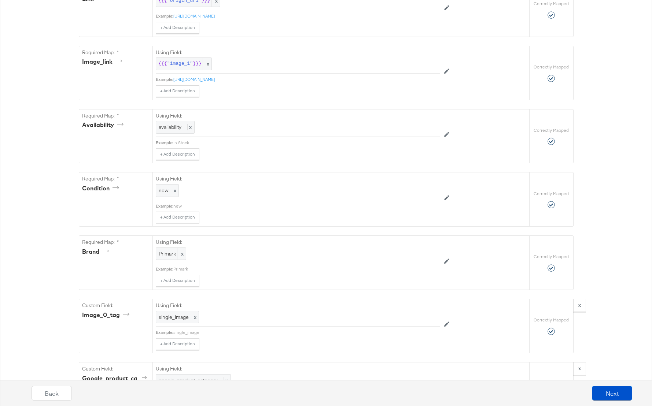
scroll to position [0, 0]
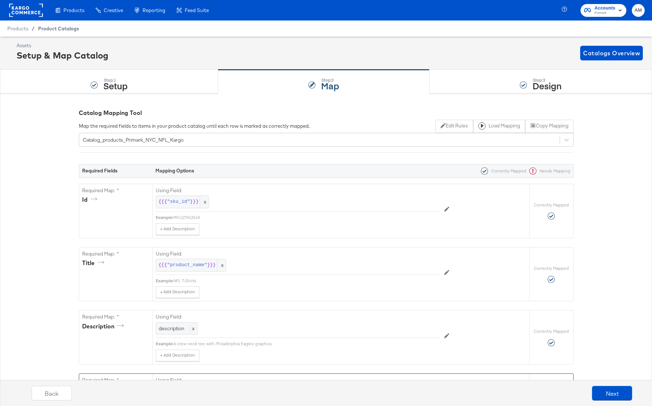
click at [56, 29] on span "Product Catalogs" at bounding box center [58, 29] width 41 height 6
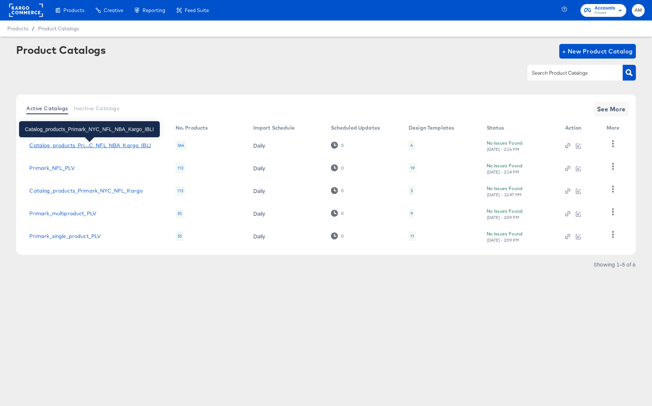
click at [111, 146] on div "Catalog_products_Pri...C_NFL_NBA_Kargo_IBLI" at bounding box center [89, 146] width 121 height 6
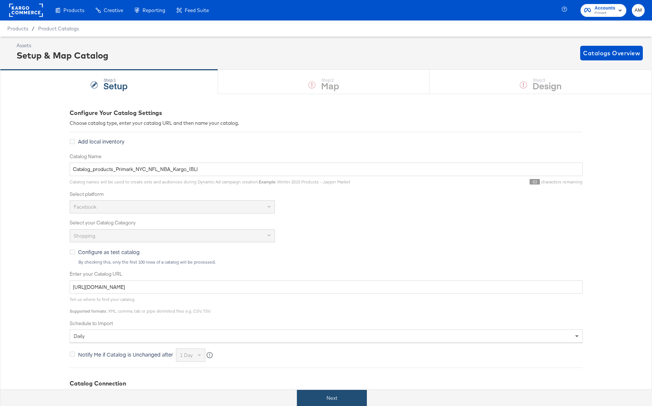
click at [340, 404] on button "Next" at bounding box center [332, 398] width 70 height 16
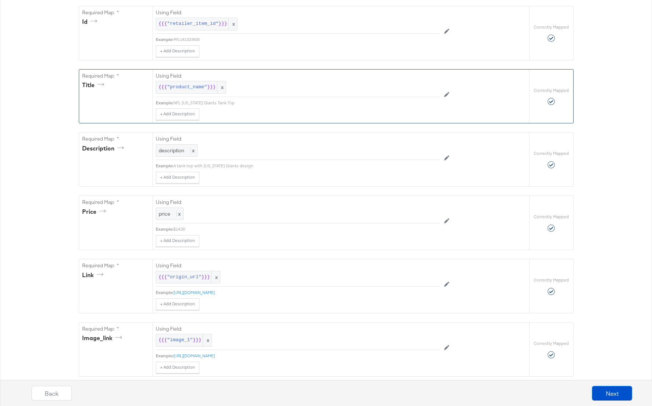
scroll to position [240, 0]
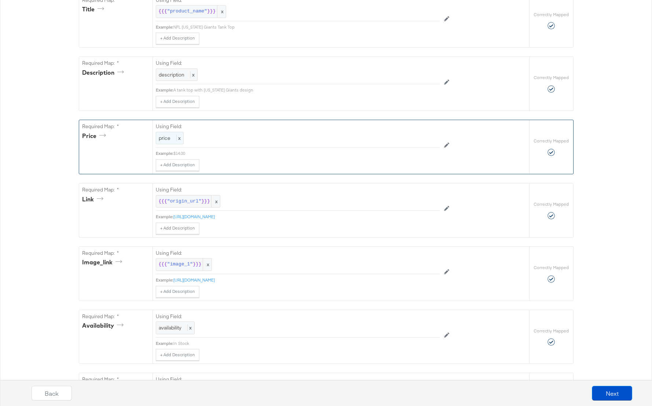
click at [172, 136] on div "price x" at bounding box center [170, 138] width 28 height 13
click at [182, 139] on div "price" at bounding box center [281, 138] width 250 height 12
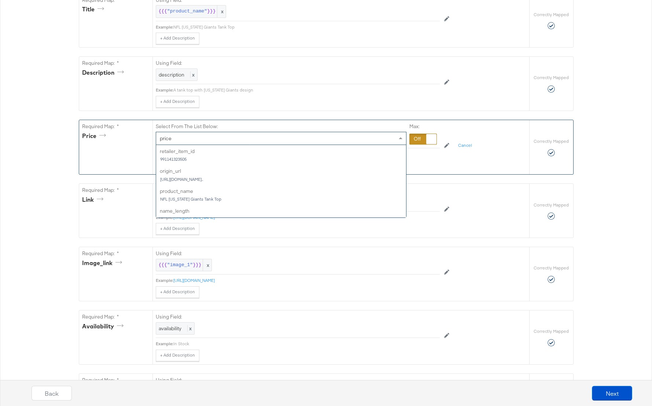
scroll to position [100, 0]
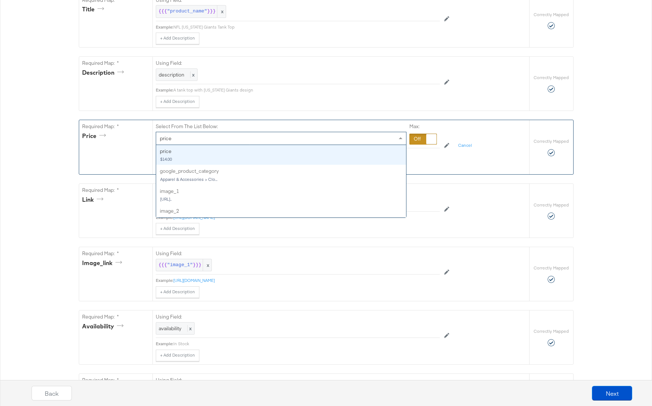
click at [421, 140] on div at bounding box center [422, 139] width 27 height 11
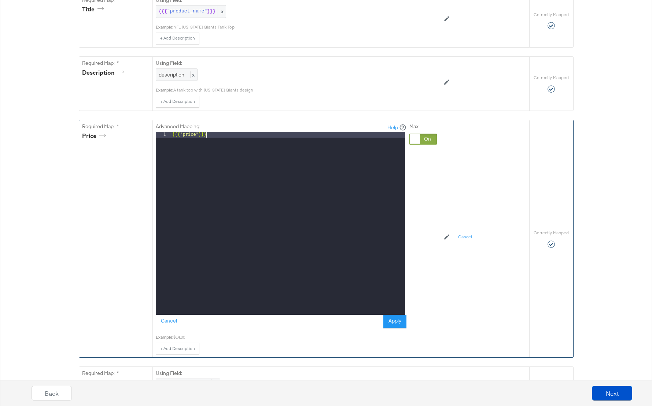
drag, startPoint x: 246, startPoint y: 138, endPoint x: 99, endPoint y: 133, distance: 146.7
click at [99, 133] on div "Required Map: * price Advanced Mapping: Help 1 {{{ "price" }}} XXXXXXXXXXXXXXXX…" at bounding box center [304, 238] width 450 height 237
click at [399, 326] on button "Apply" at bounding box center [394, 321] width 23 height 13
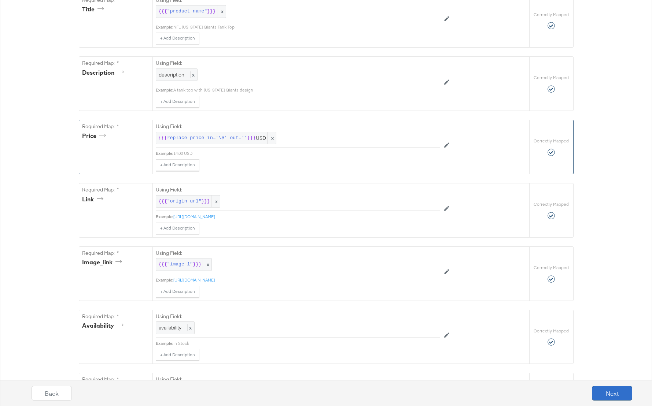
click at [615, 396] on button "Next" at bounding box center [612, 393] width 40 height 15
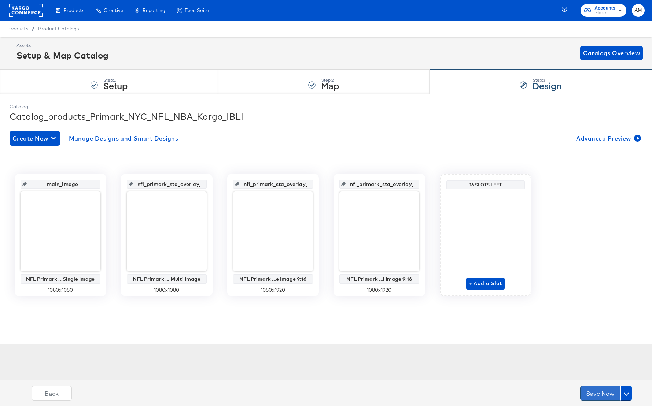
click at [601, 394] on button "Save Now" at bounding box center [600, 393] width 40 height 15
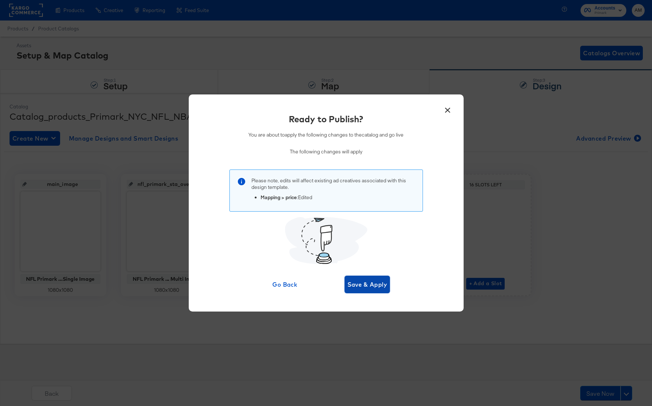
click at [366, 289] on button "Save & Apply" at bounding box center [367, 285] width 46 height 18
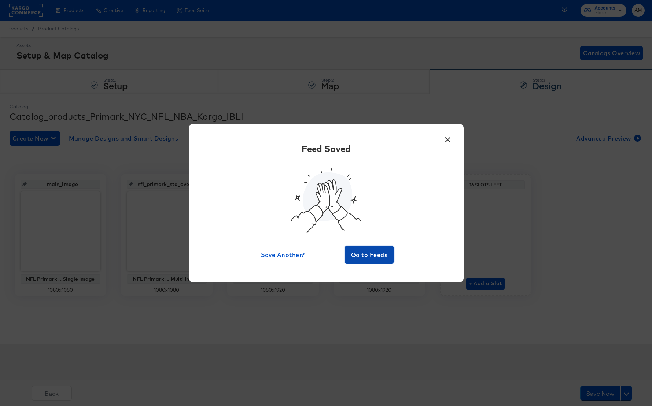
click at [359, 256] on span "Go to Feeds" at bounding box center [369, 255] width 44 height 10
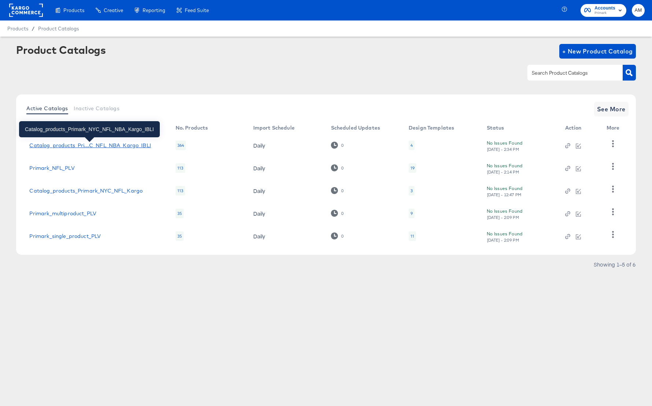
click at [120, 143] on div "Catalog_products_Pri...C_NFL_NBA_Kargo_IBLI" at bounding box center [89, 146] width 121 height 6
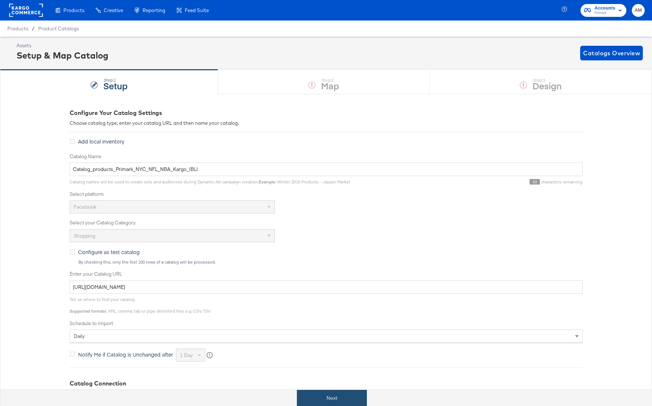
click at [350, 394] on button "Next" at bounding box center [332, 398] width 70 height 16
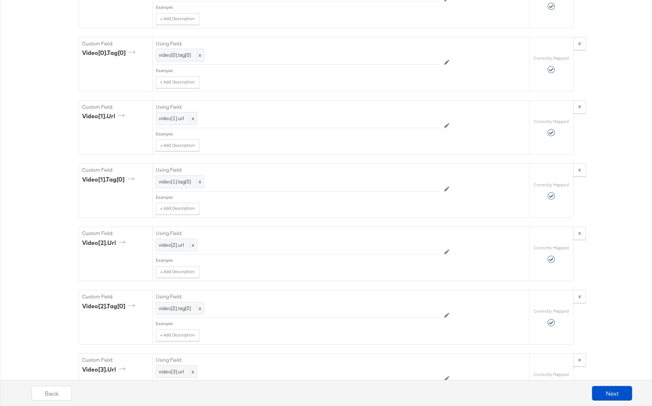
scroll to position [1257, 0]
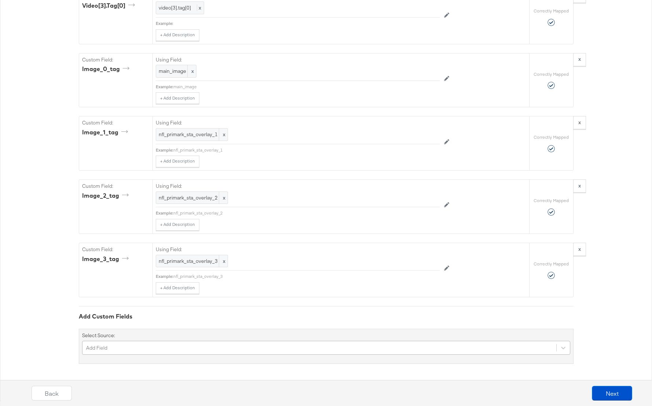
click at [154, 348] on div "Add Field" at bounding box center [326, 348] width 488 height 14
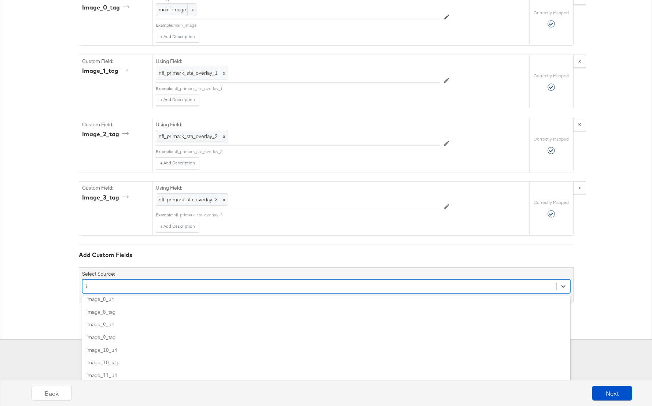
scroll to position [0, 0]
type input "item"
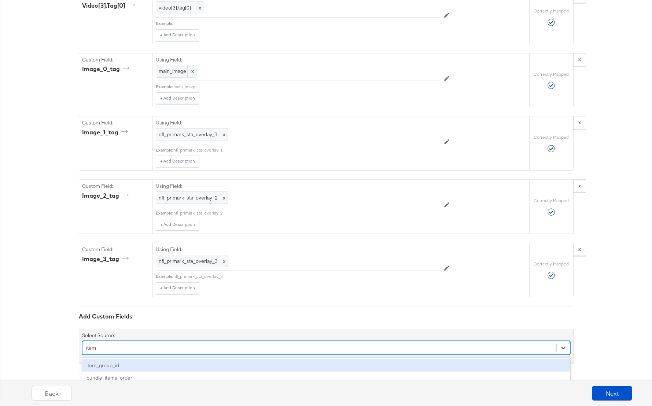
click at [115, 367] on div "item_group_id" at bounding box center [326, 365] width 488 height 13
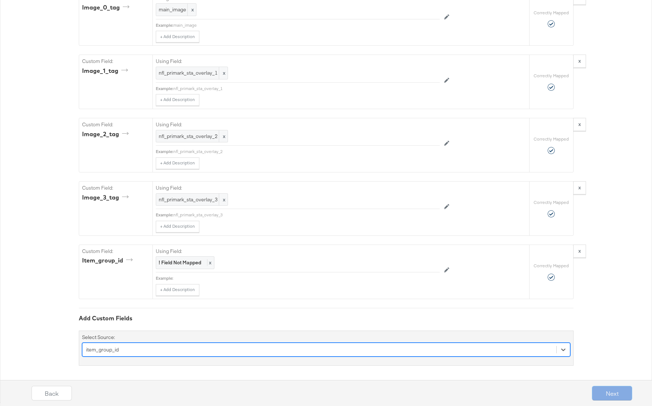
scroll to position [1320, 0]
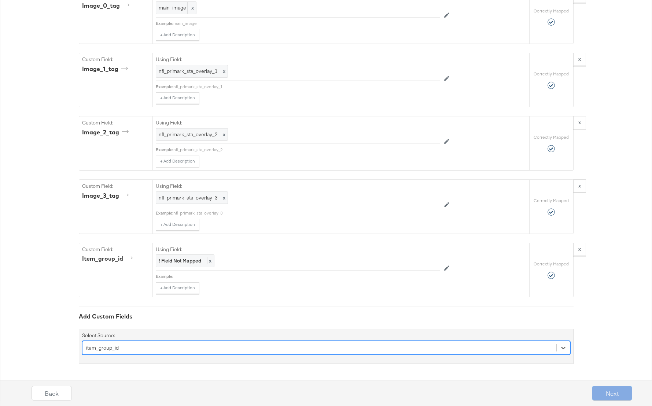
click at [146, 346] on div "option item_group_id, selected. Select is focused ,type to refine list, press D…" at bounding box center [326, 348] width 488 height 14
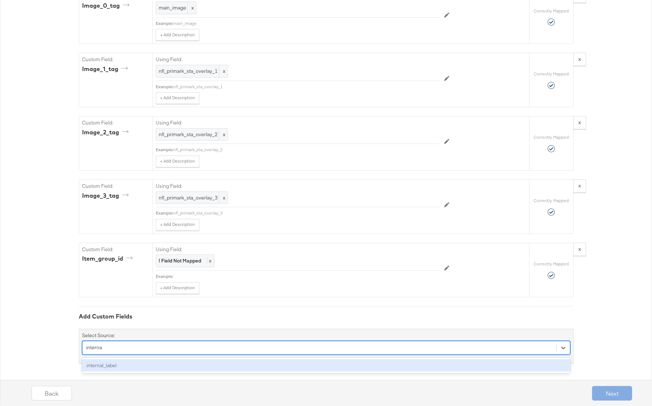
type input "internal"
click at [133, 366] on div "internal_label" at bounding box center [326, 365] width 488 height 13
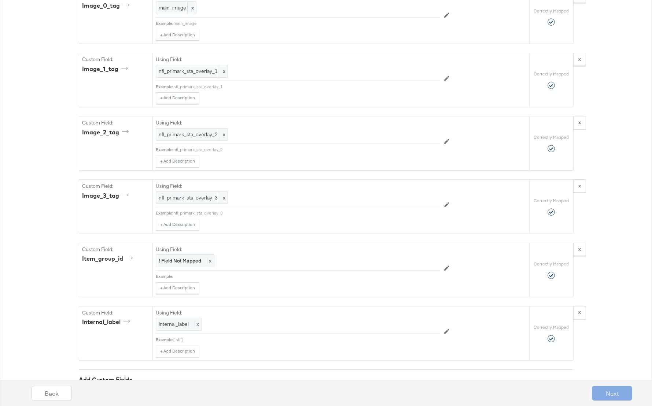
scroll to position [1382, 0]
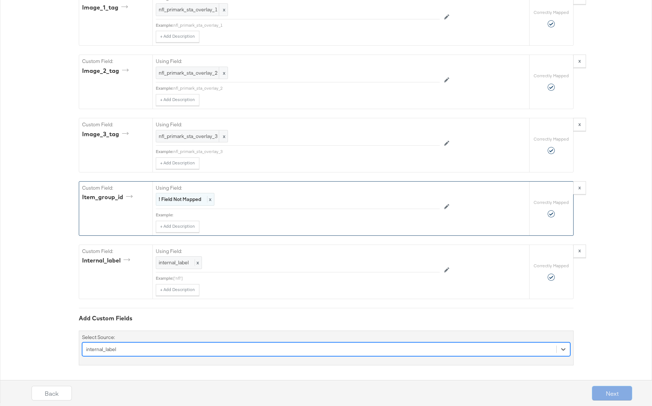
click at [175, 197] on strong "! Field Not Mapped" at bounding box center [180, 199] width 43 height 7
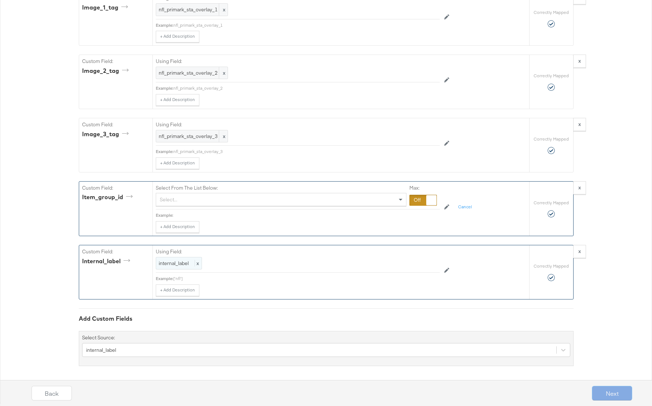
click at [184, 267] on span "internal_label" at bounding box center [174, 263] width 30 height 7
click at [421, 264] on div at bounding box center [422, 264] width 27 height 11
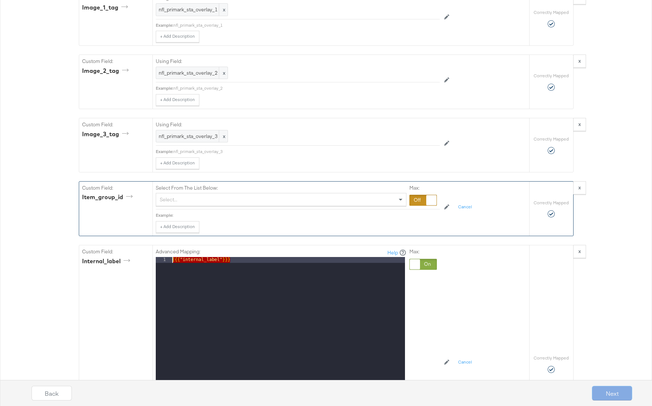
drag, startPoint x: 105, startPoint y: 257, endPoint x: 29, endPoint y: 256, distance: 76.2
click at [466, 309] on div "Advanced Mapping: Help 1 {{{ "internal_label" }}} XXXXXXXXXXXXXXXXXXXXXXXXXXXXX…" at bounding box center [316, 362] width 321 height 234
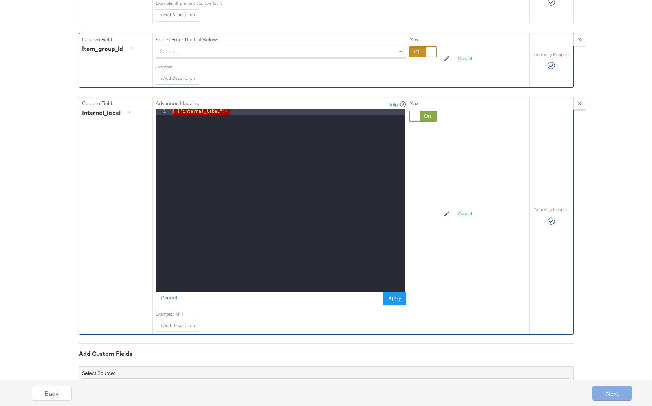
scroll to position [1530, 0]
click at [429, 119] on div at bounding box center [422, 116] width 27 height 11
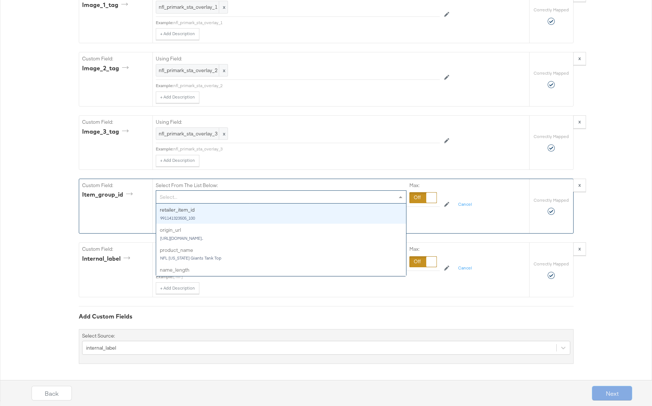
click at [181, 197] on div "Select..." at bounding box center [281, 197] width 250 height 12
click at [417, 196] on div at bounding box center [422, 197] width 27 height 11
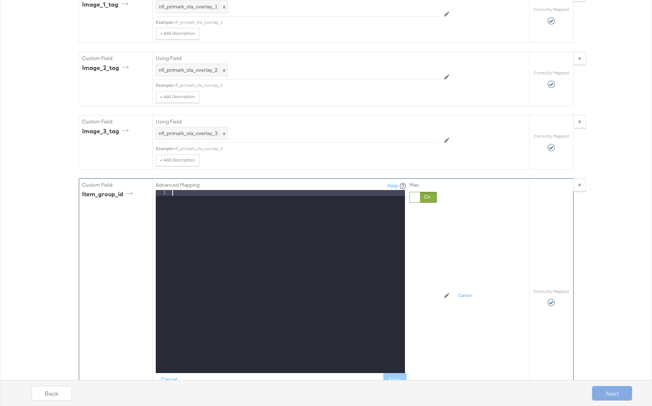
click at [183, 197] on div at bounding box center [288, 287] width 234 height 195
paste textarea
drag, startPoint x: 185, startPoint y: 194, endPoint x: 219, endPoint y: 195, distance: 33.7
click at [219, 195] on div "{{{ "internal_label" }}}" at bounding box center [288, 287] width 234 height 195
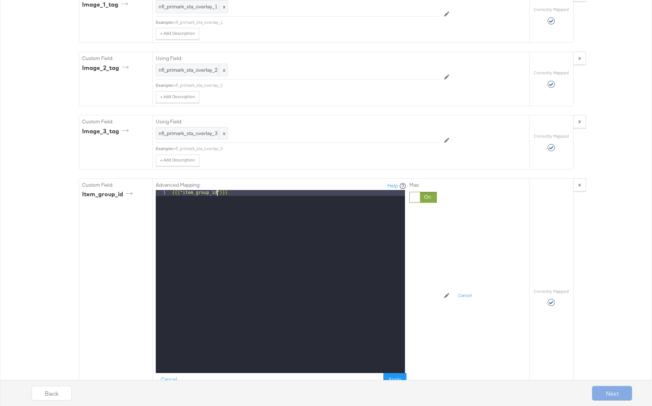
click at [389, 377] on div "Back Next" at bounding box center [332, 391] width 652 height 32
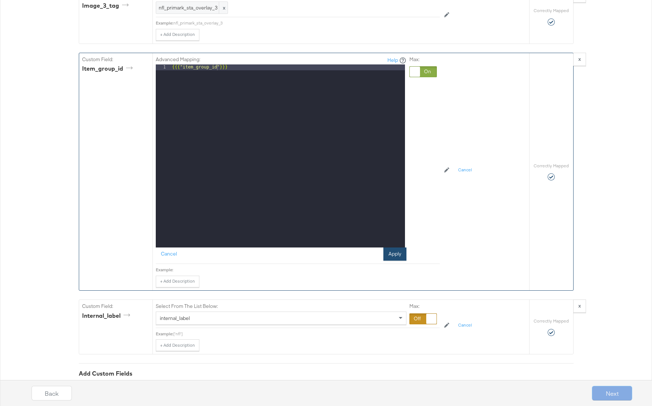
click at [400, 255] on button "Apply" at bounding box center [394, 254] width 23 height 13
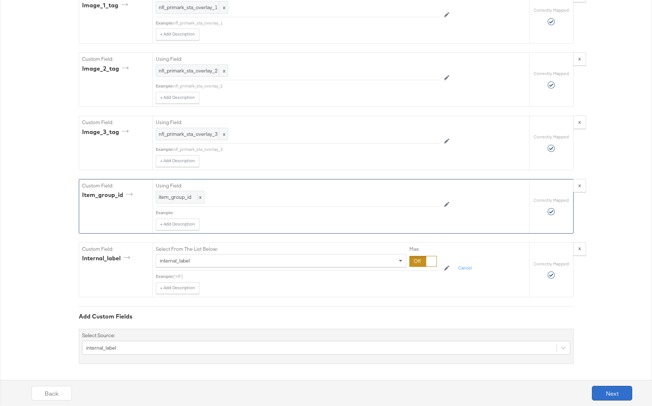
click at [611, 398] on button "Next" at bounding box center [612, 393] width 40 height 15
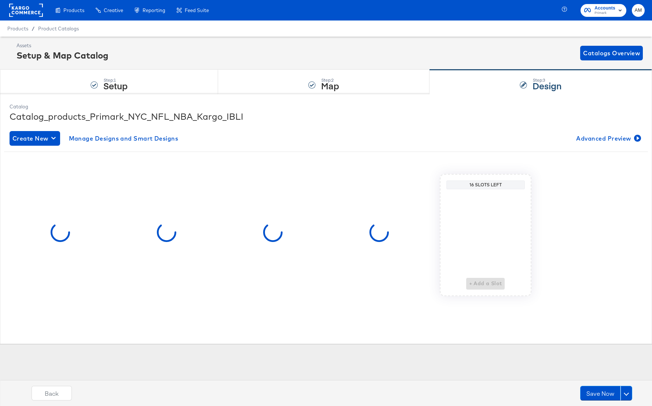
scroll to position [0, 0]
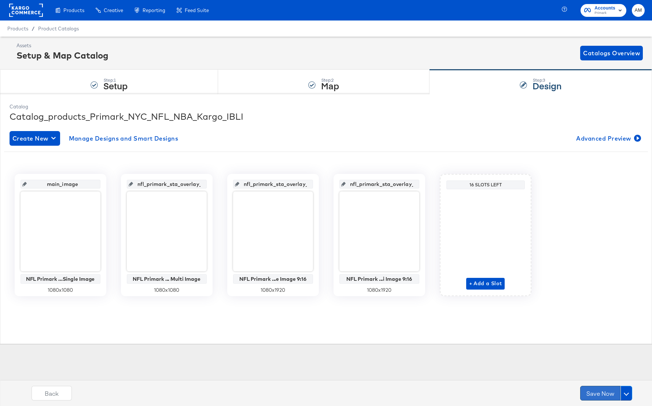
click at [598, 393] on button "Save Now" at bounding box center [600, 393] width 40 height 15
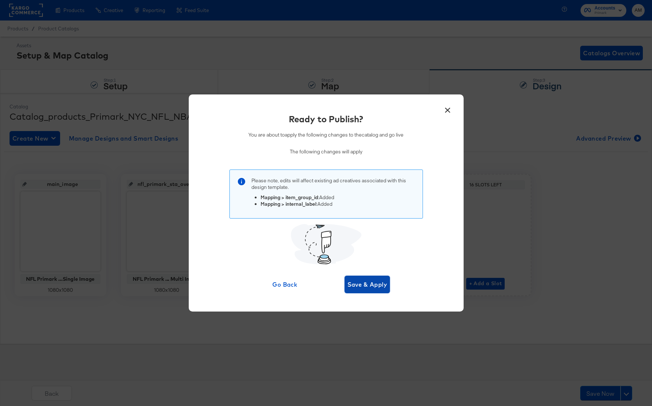
click at [355, 282] on span "Save & Apply" at bounding box center [367, 285] width 40 height 10
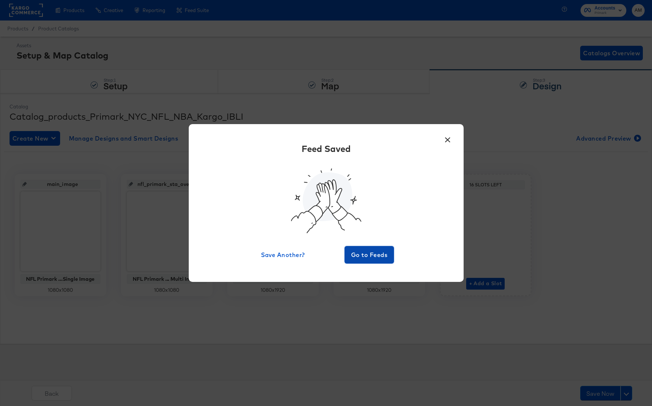
click at [356, 252] on span "Go to Feeds" at bounding box center [369, 255] width 44 height 10
